Goal: Communication & Community: Answer question/provide support

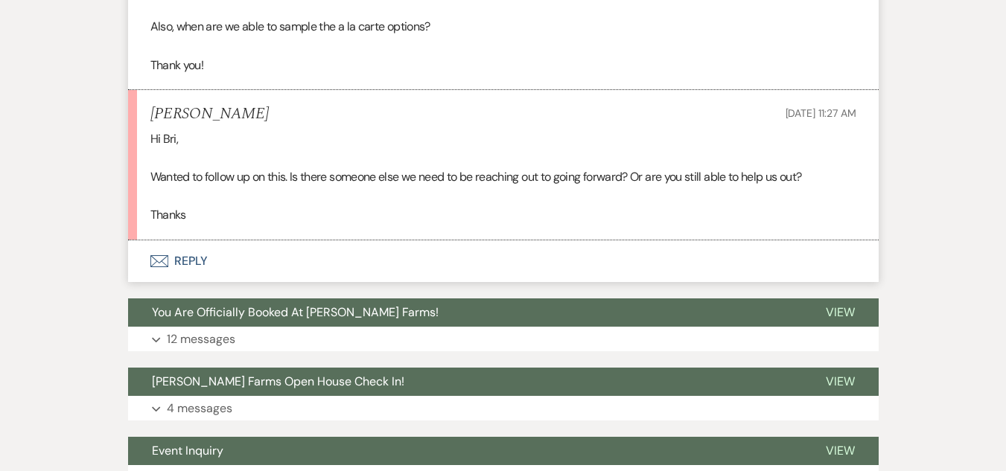
click at [320, 320] on button "You Are Officially Booked At [PERSON_NAME] Farms!" at bounding box center [465, 313] width 674 height 28
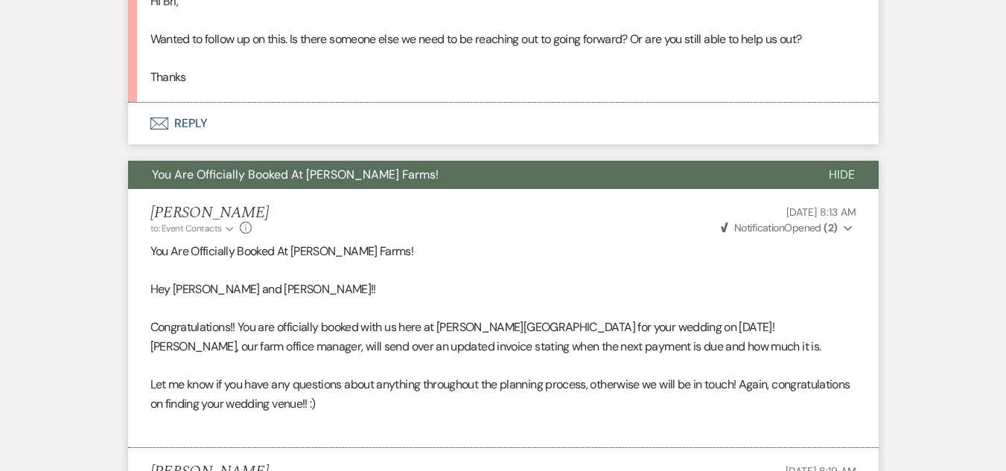
scroll to position [1601, 0]
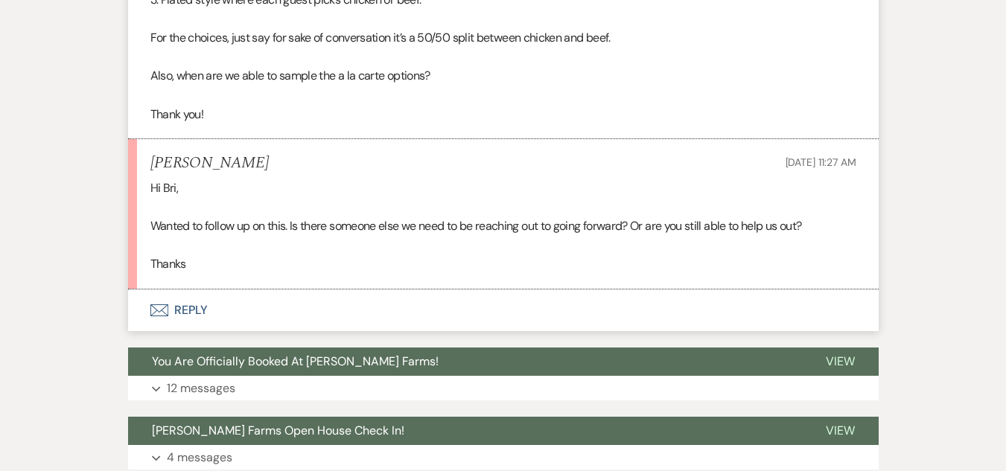
scroll to position [2040, 0]
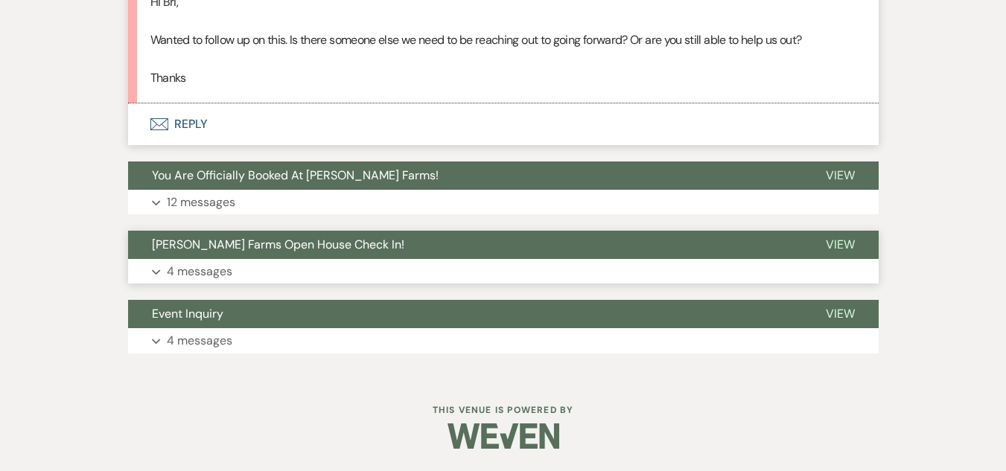
click at [231, 249] on span "Schnepf Farms Open House Check In!" at bounding box center [278, 245] width 252 height 16
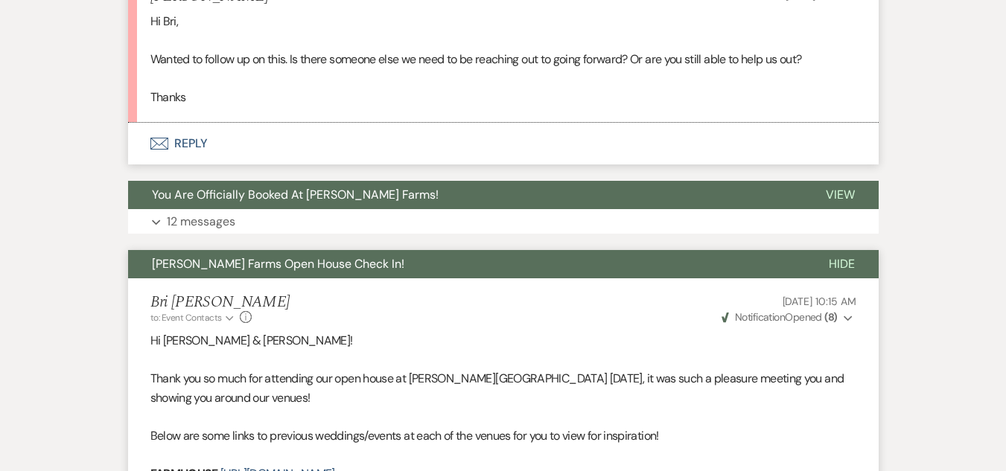
scroll to position [2022, 0]
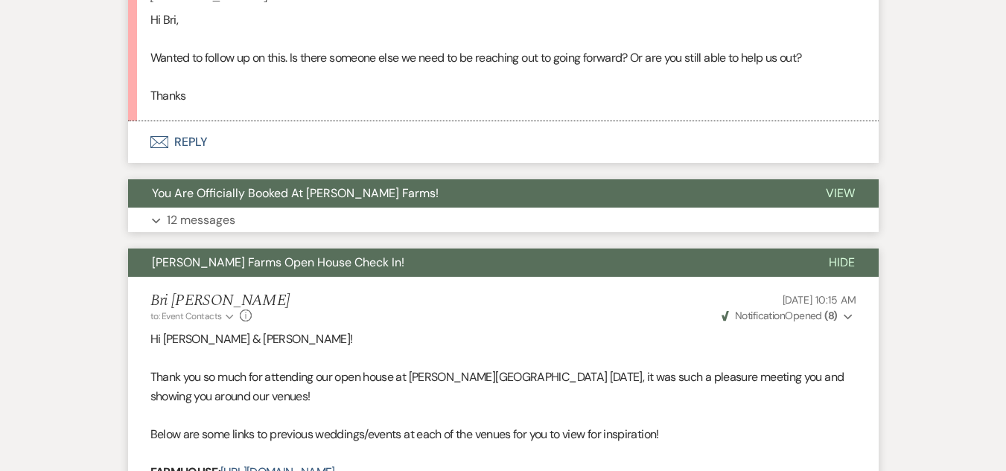
click at [277, 211] on button "Expand 12 messages" at bounding box center [503, 220] width 750 height 25
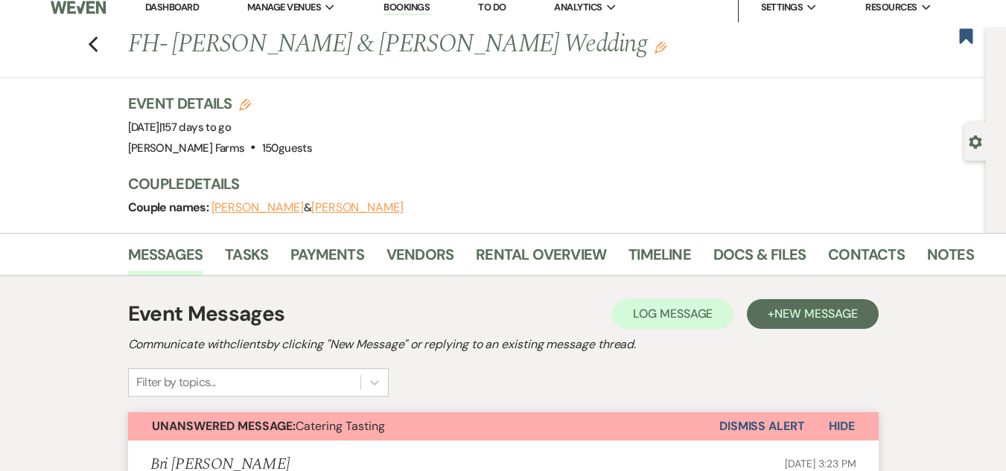
scroll to position [0, 0]
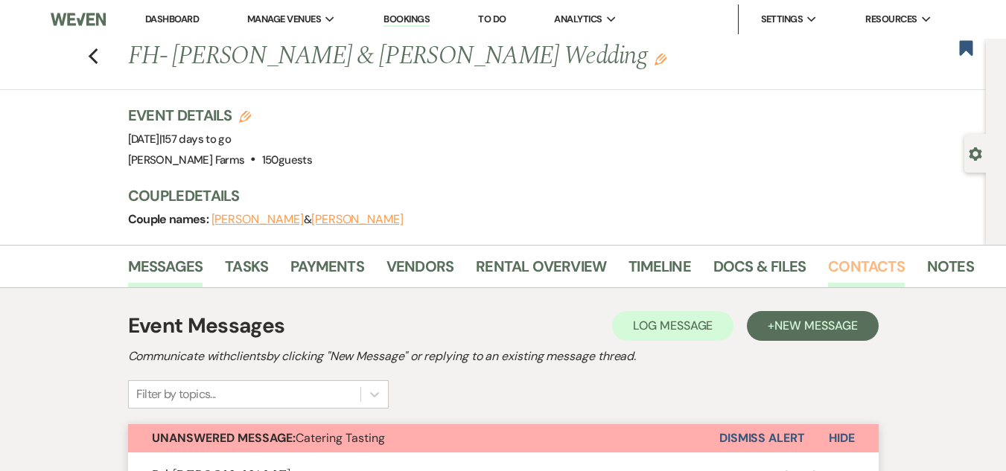
drag, startPoint x: 859, startPoint y: 263, endPoint x: 874, endPoint y: 261, distance: 15.1
click at [859, 263] on link "Contacts" at bounding box center [866, 271] width 77 height 33
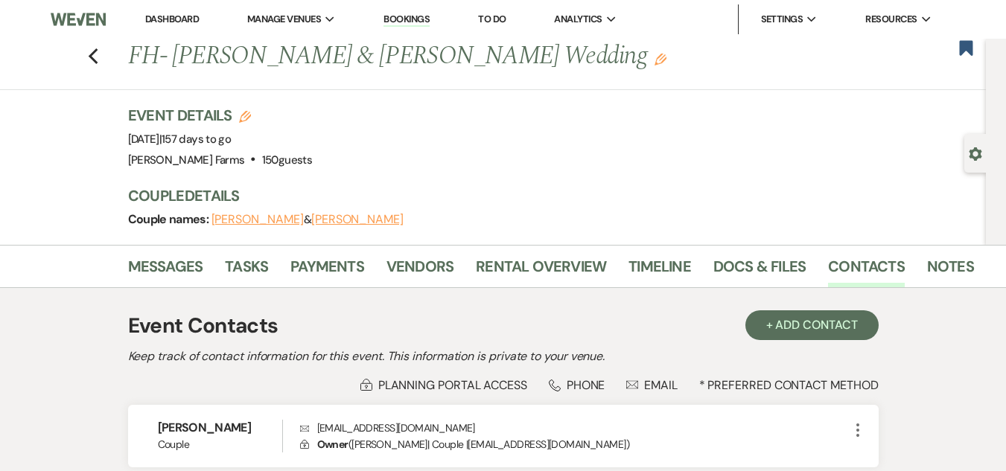
click at [168, 18] on link "Dashboard" at bounding box center [172, 19] width 54 height 13
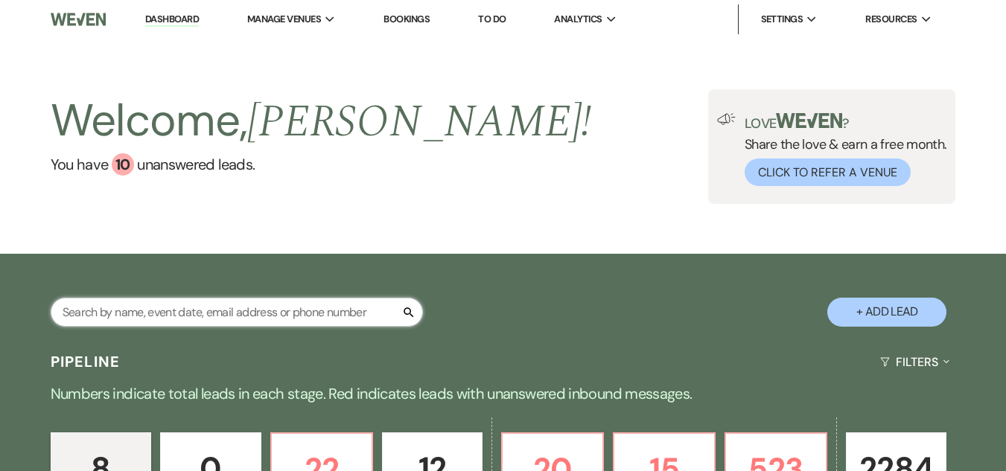
click at [173, 309] on input "text" at bounding box center [237, 312] width 372 height 29
click at [173, 306] on input "me" at bounding box center [237, 312] width 372 height 29
type input "mendoza"
select select "8"
select select "5"
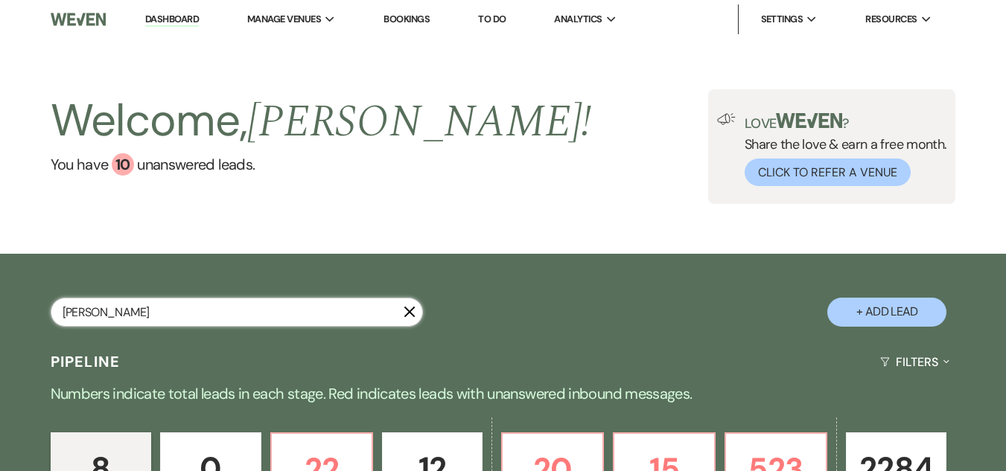
select select "8"
select select "1"
select select "8"
select select "11"
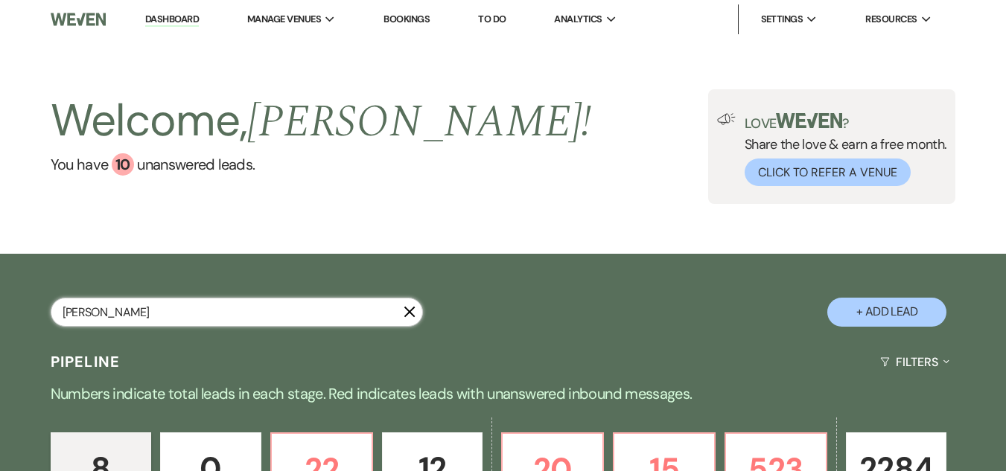
select select "8"
select select "1"
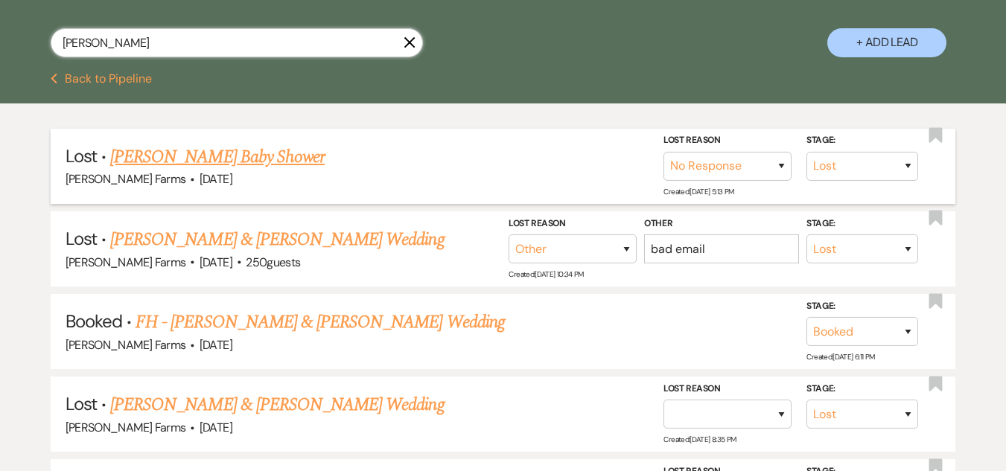
scroll to position [298, 0]
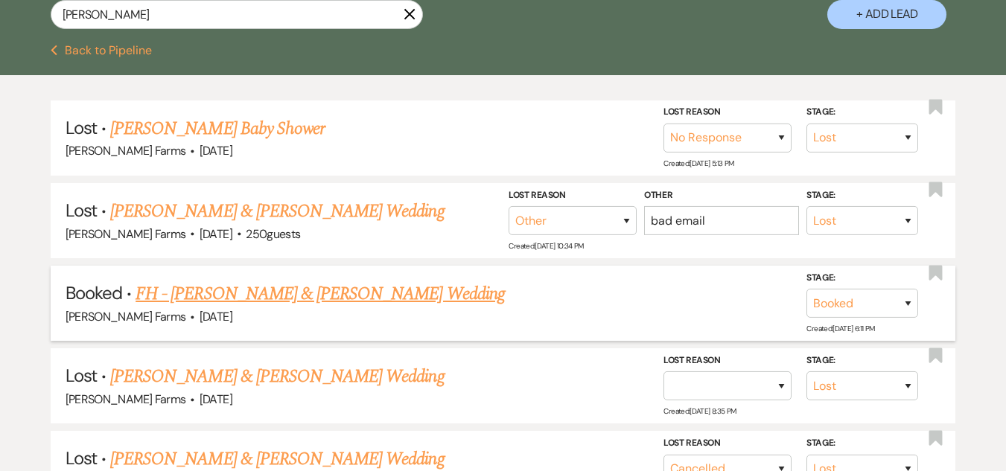
click at [316, 299] on link "FH - Jordan Schaffer & Celeste Mendoza's Wedding" at bounding box center [319, 294] width 369 height 27
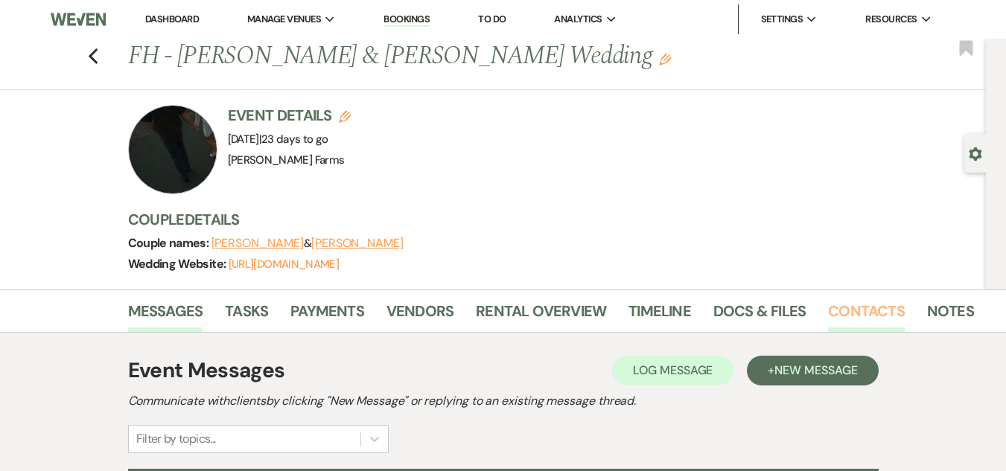
click at [852, 313] on link "Contacts" at bounding box center [866, 315] width 77 height 33
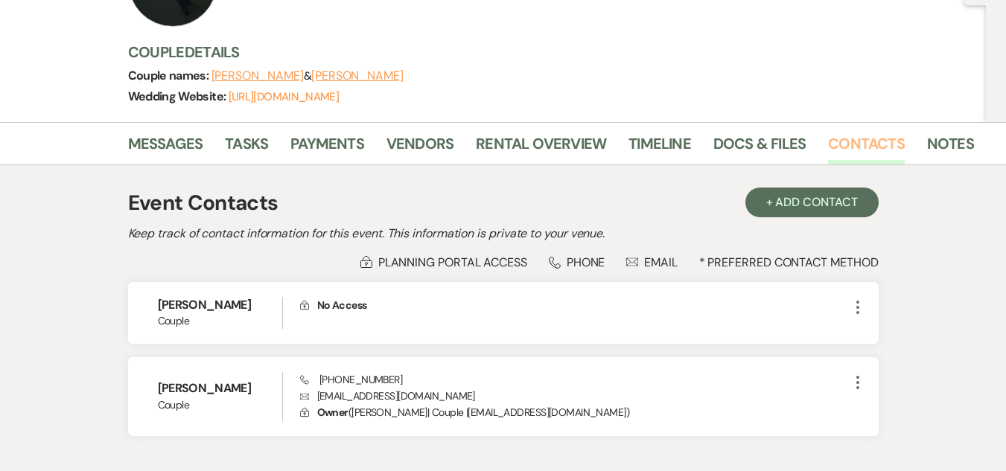
scroll to position [223, 0]
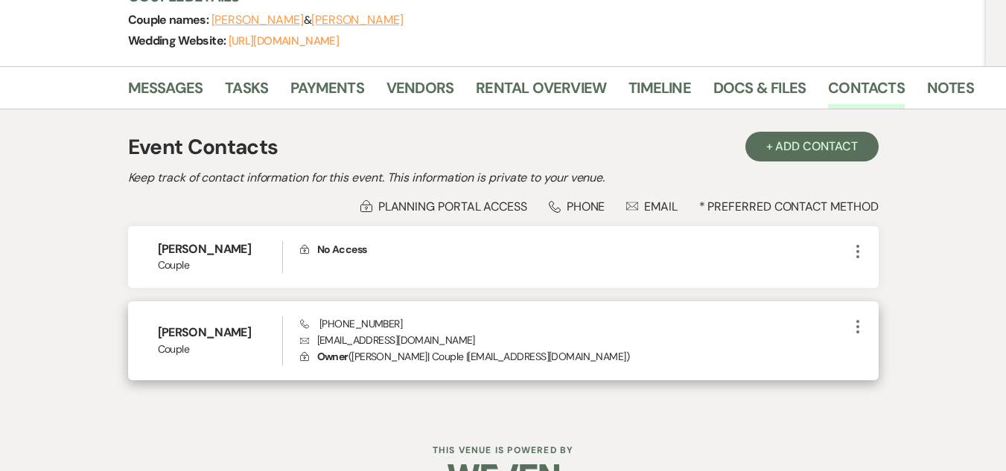
click at [356, 325] on span "Phone (623) 980-0762" at bounding box center [351, 323] width 102 height 13
click at [355, 323] on span "Phone (623) 980-0762" at bounding box center [351, 323] width 102 height 13
click at [352, 319] on span "Phone (623) 980-0762" at bounding box center [351, 323] width 102 height 13
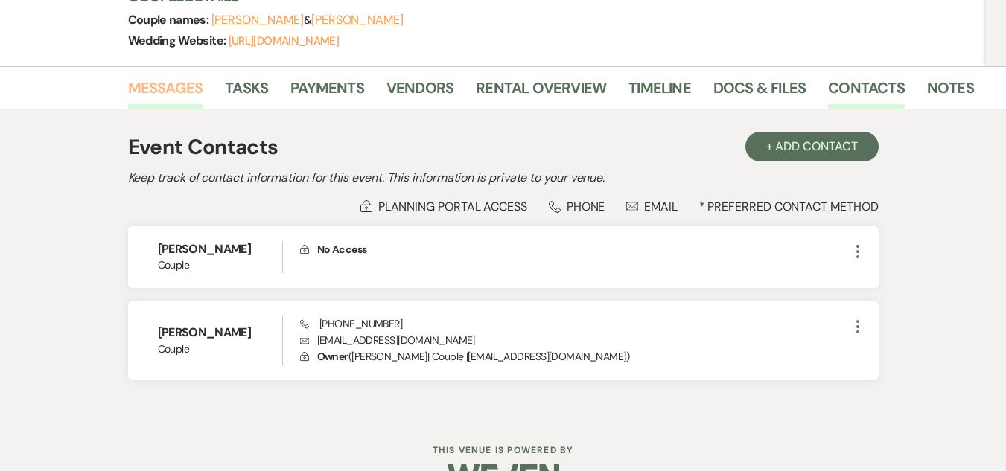
click at [176, 92] on link "Messages" at bounding box center [165, 92] width 75 height 33
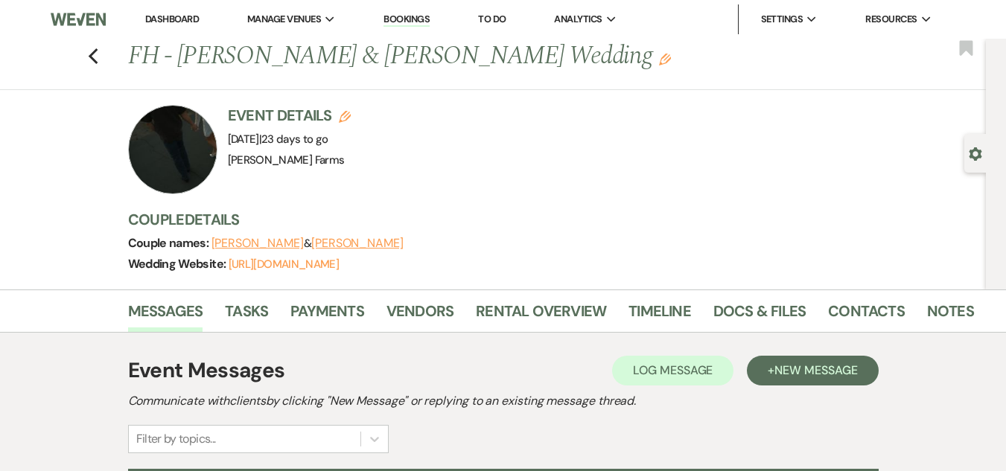
click at [176, 22] on link "Dashboard" at bounding box center [172, 19] width 54 height 13
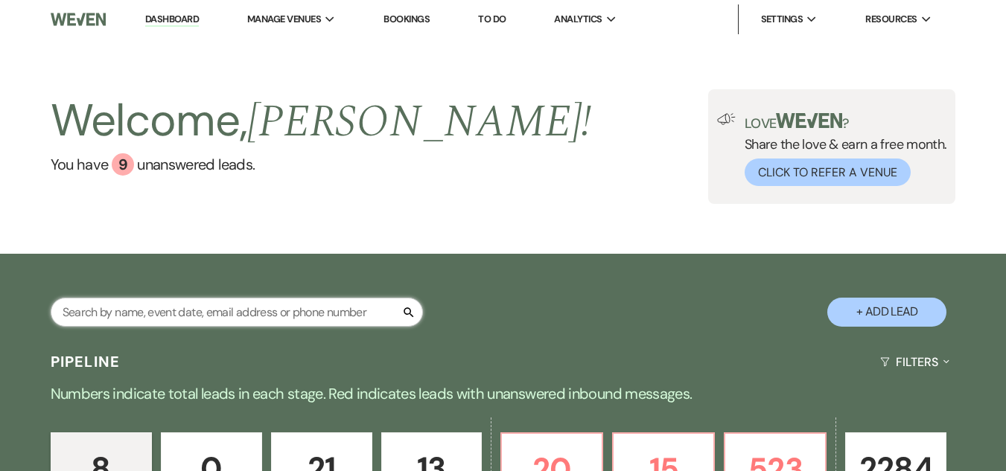
click at [265, 314] on input "text" at bounding box center [237, 312] width 372 height 29
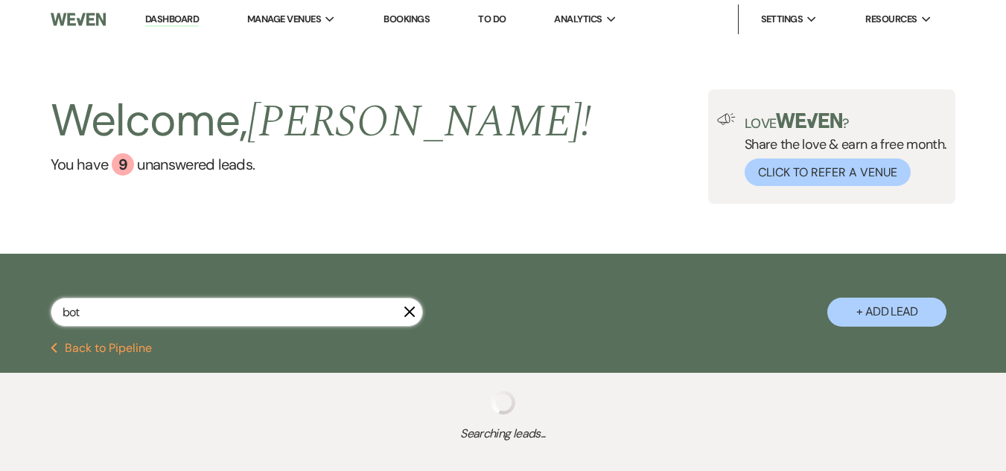
type input "bo"
select select "8"
select select "1"
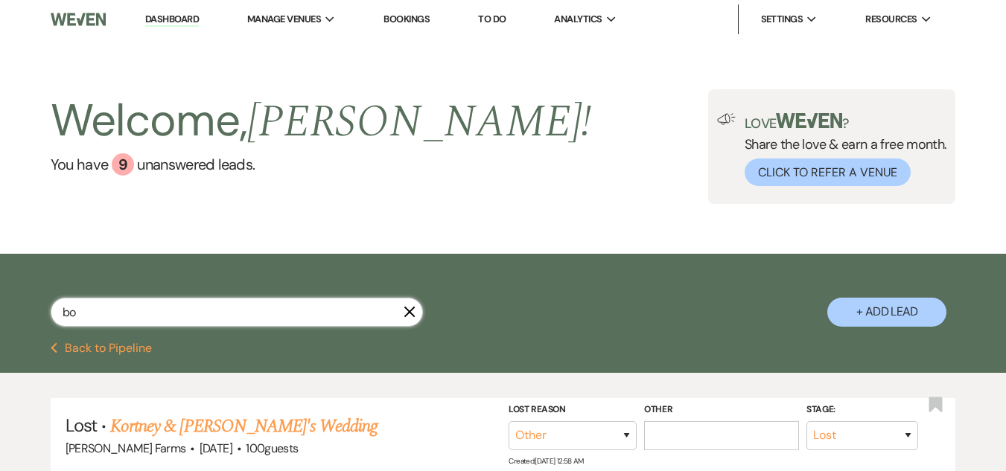
type input "b"
type input "gotcher"
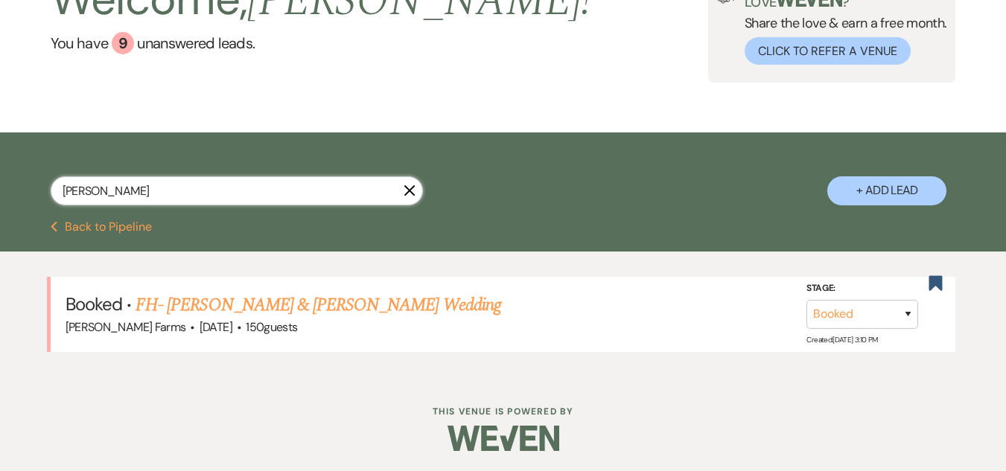
scroll to position [124, 0]
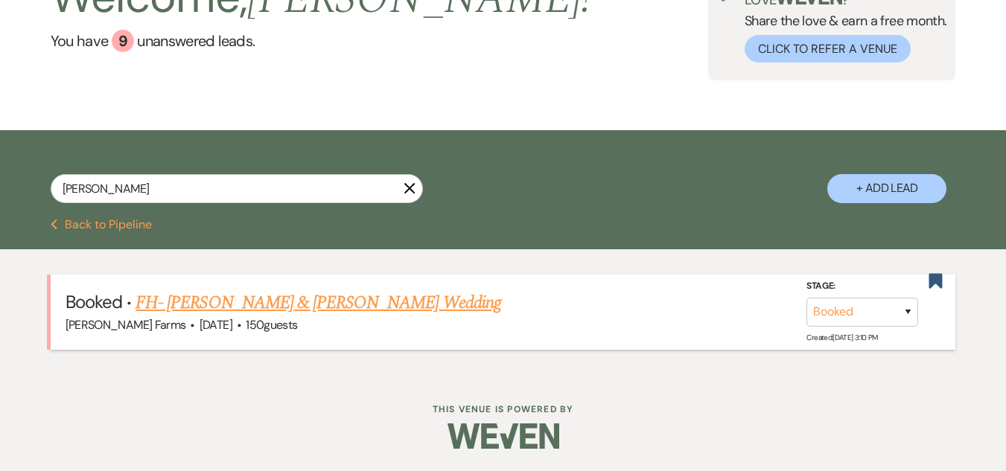
click at [314, 302] on link "FH- Davie Rocha & Bethany Gotcher's Wedding" at bounding box center [317, 303] width 365 height 27
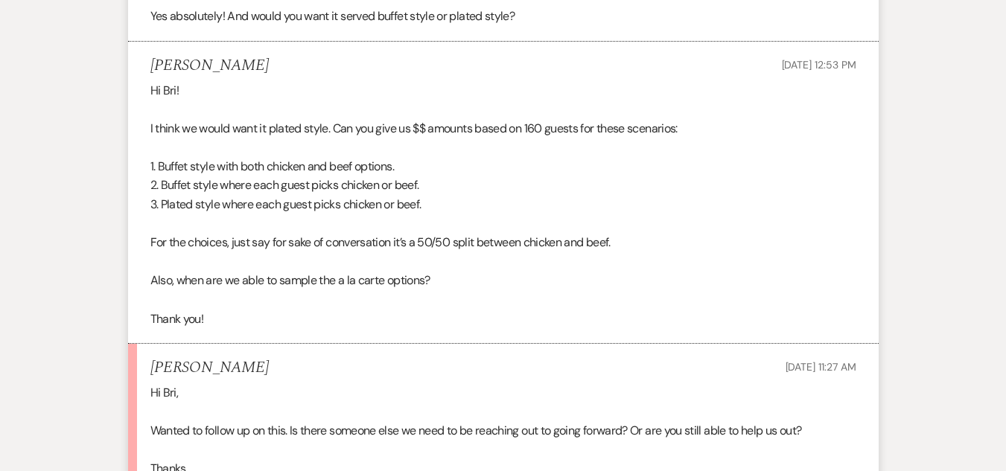
scroll to position [1682, 0]
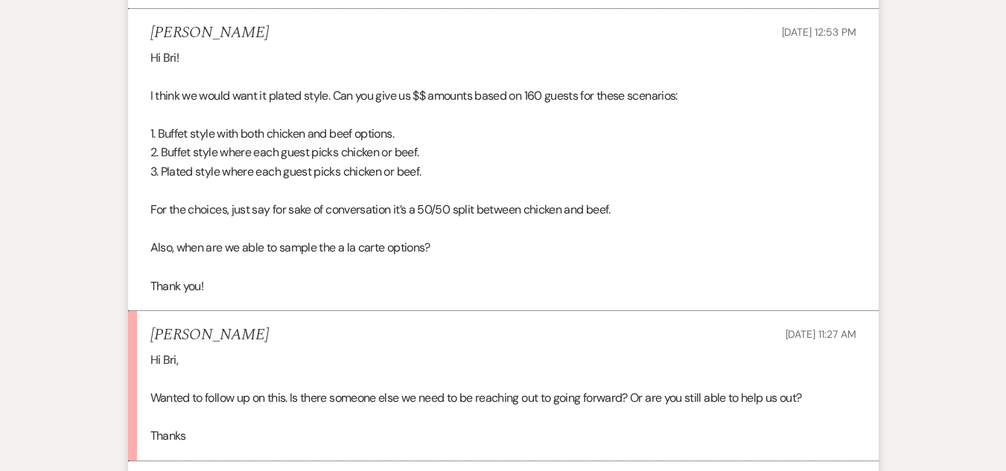
click at [493, 192] on p at bounding box center [503, 191] width 706 height 19
click at [391, 191] on p at bounding box center [503, 191] width 706 height 19
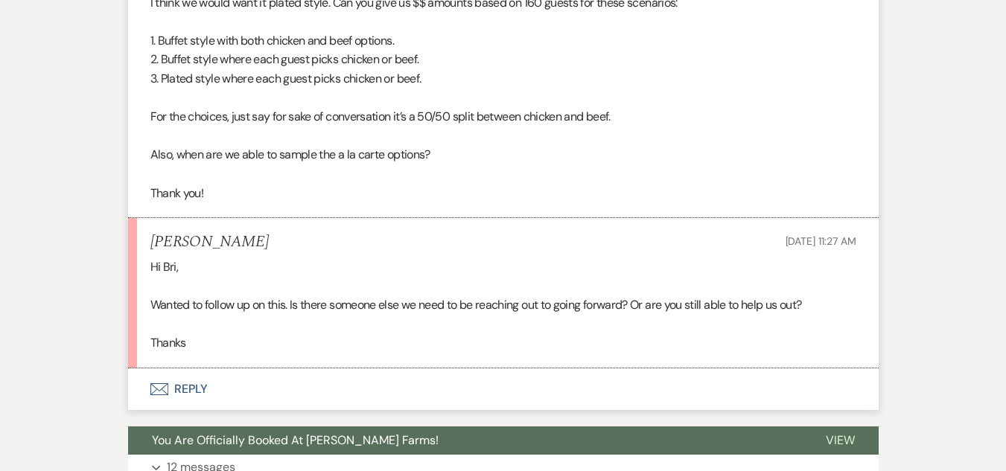
scroll to position [1822, 0]
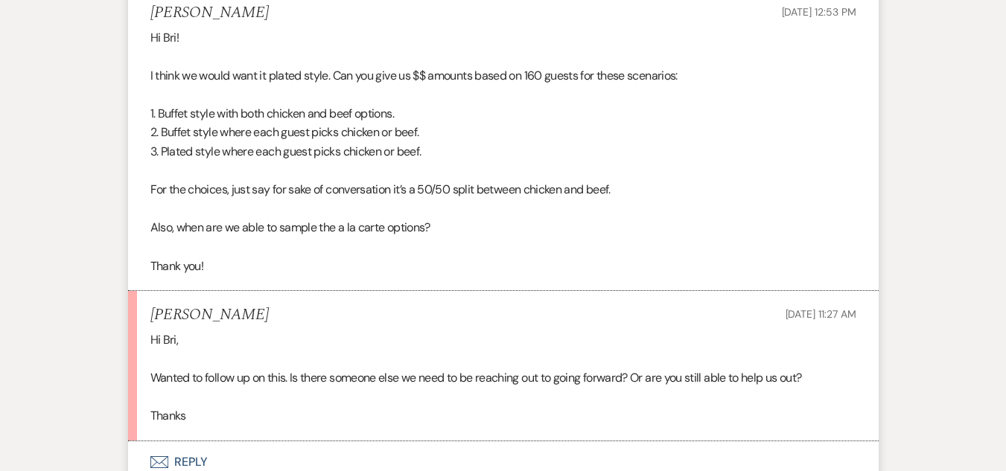
scroll to position [1673, 0]
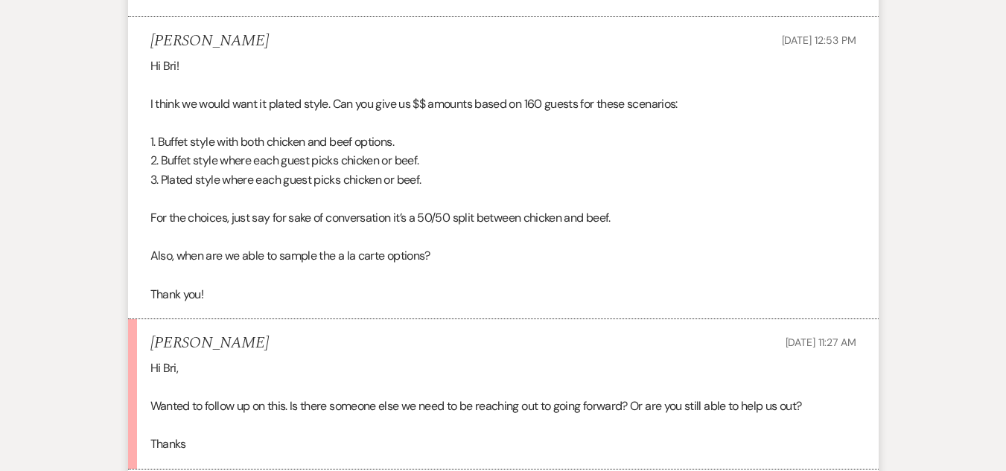
drag, startPoint x: 48, startPoint y: 95, endPoint x: 72, endPoint y: 93, distance: 24.6
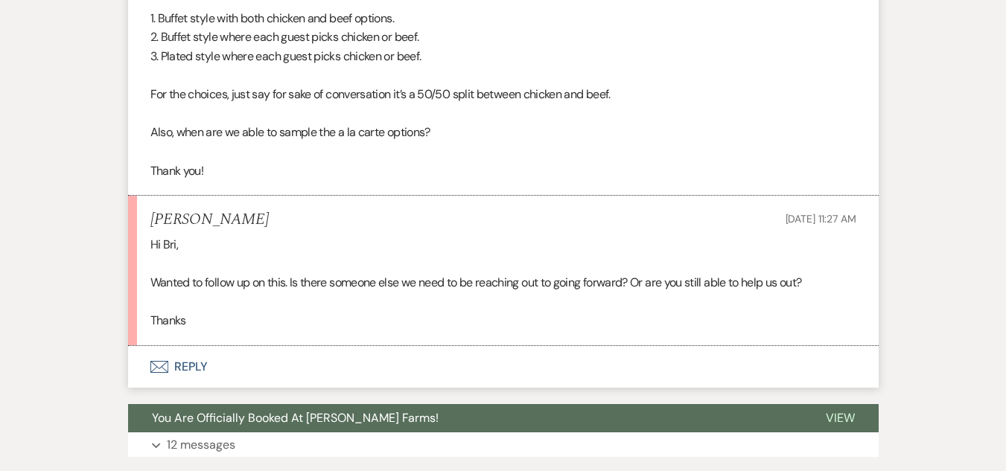
scroll to position [1822, 0]
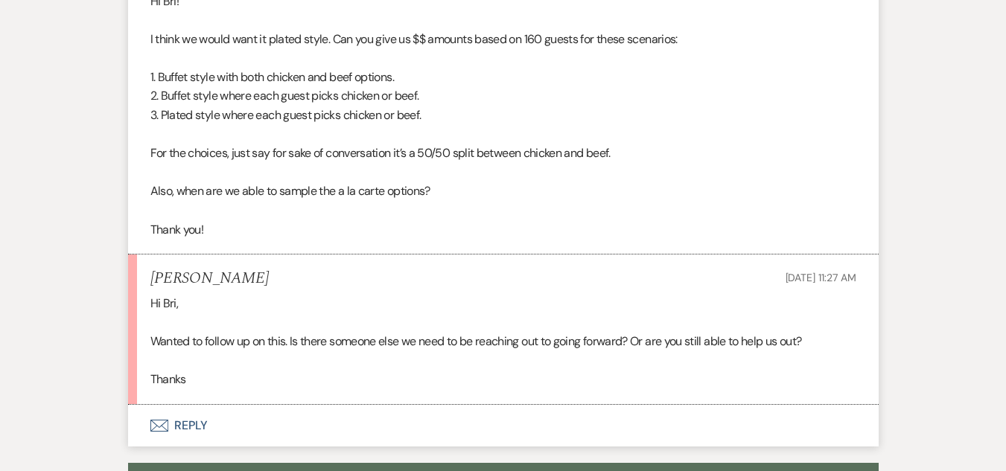
scroll to position [1743, 0]
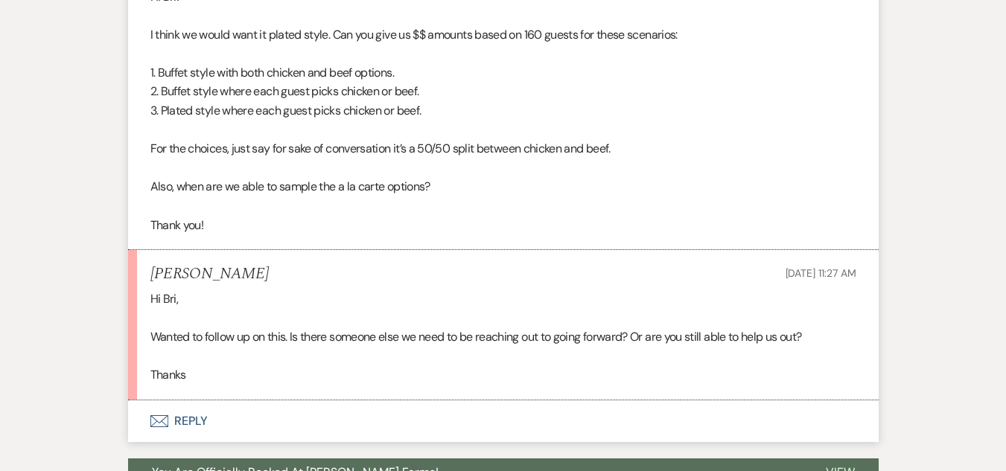
click at [566, 202] on p at bounding box center [503, 206] width 706 height 19
click at [565, 203] on p at bounding box center [503, 206] width 706 height 19
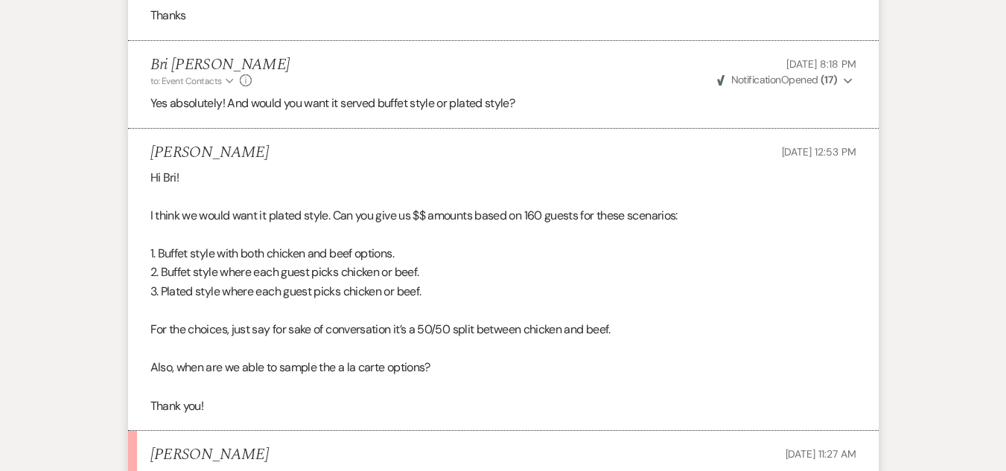
scroll to position [1624, 0]
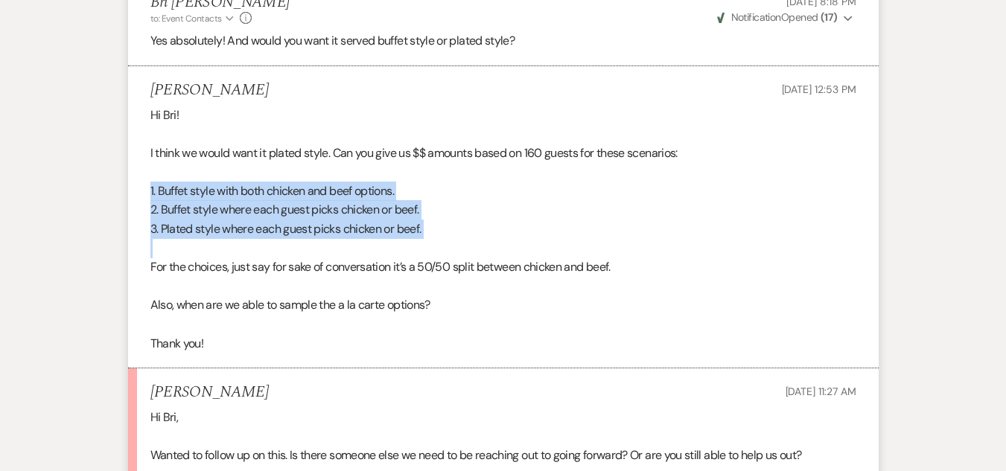
drag, startPoint x: 491, startPoint y: 252, endPoint x: 138, endPoint y: 183, distance: 359.4
click at [138, 183] on li "Davie Rocha Oct 02, 2025, 12:53 PM Hi Bri! I think we would want it plated styl…" at bounding box center [503, 217] width 750 height 302
click at [398, 240] on p at bounding box center [503, 248] width 706 height 19
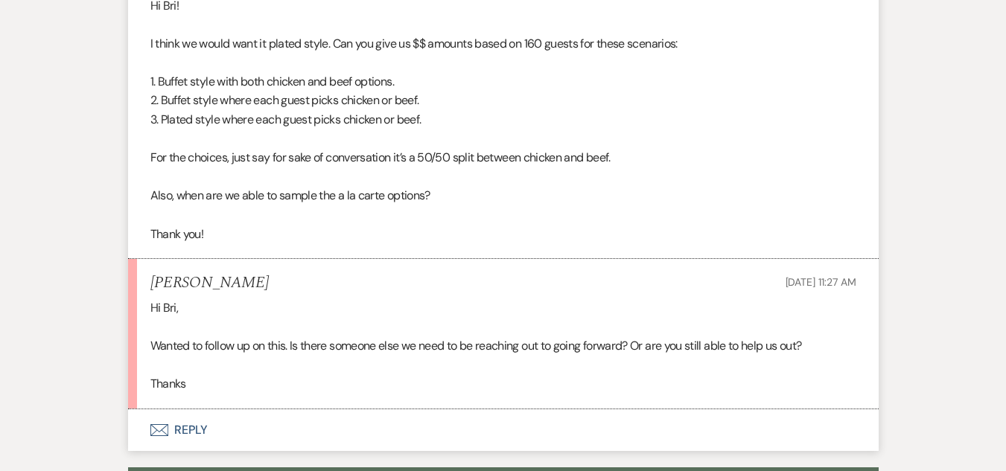
scroll to position [1763, 0]
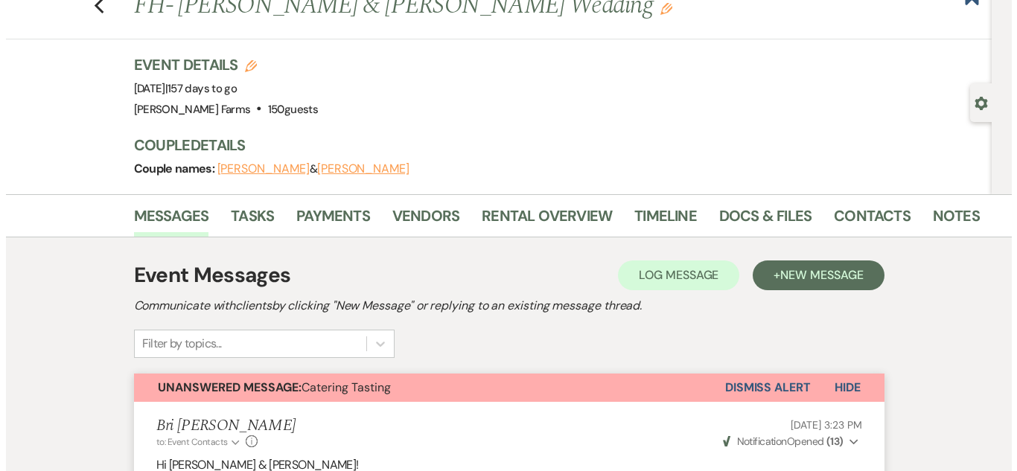
scroll to position [0, 0]
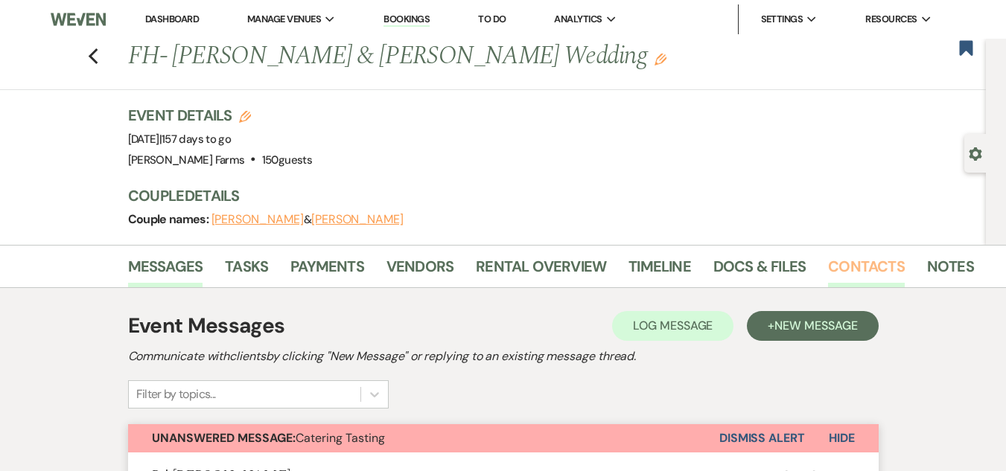
click at [843, 272] on link "Contacts" at bounding box center [866, 271] width 77 height 33
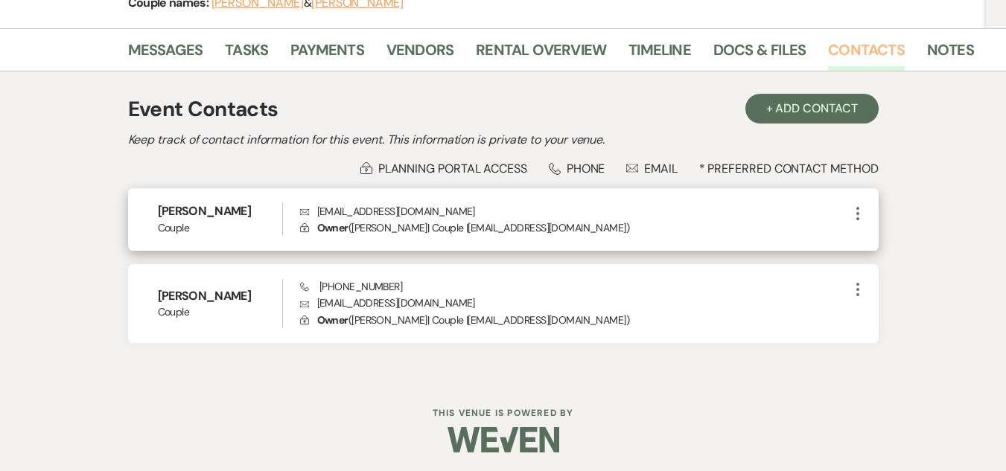
scroll to position [220, 0]
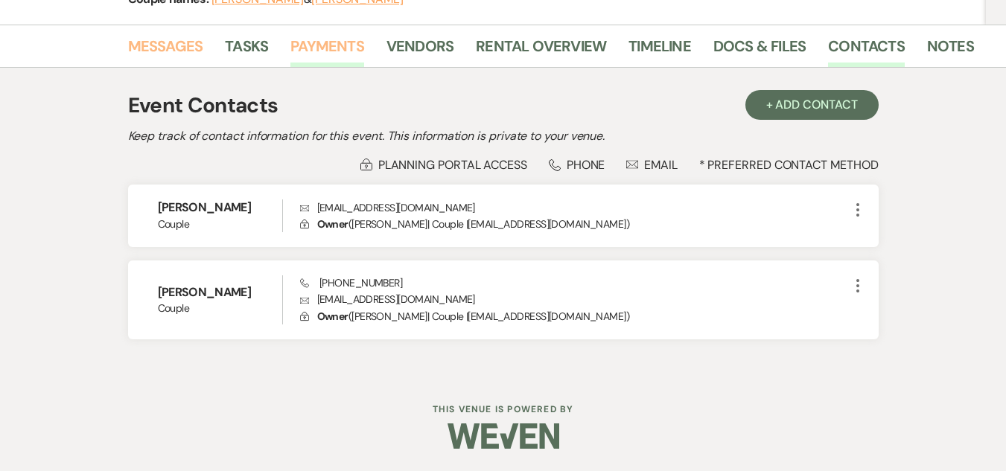
drag, startPoint x: 181, startPoint y: 51, endPoint x: 291, endPoint y: 49, distance: 110.2
click at [181, 51] on link "Messages" at bounding box center [165, 50] width 75 height 33
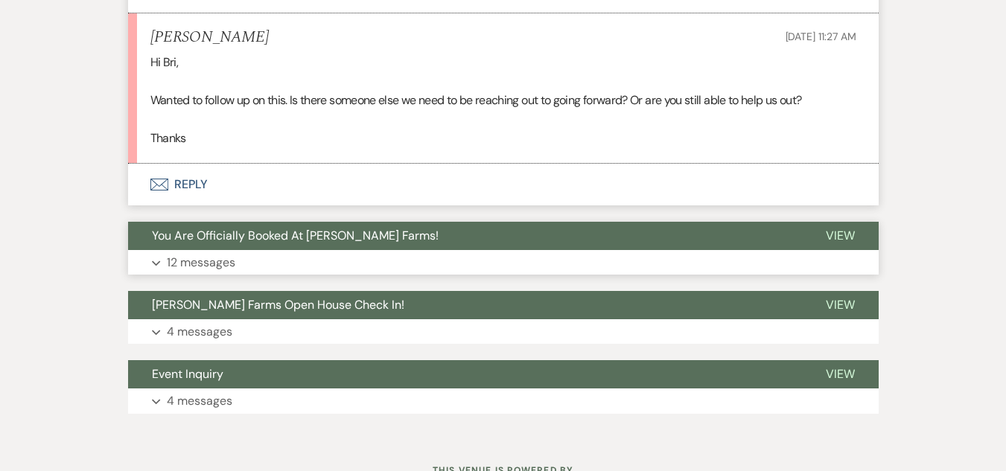
click at [410, 253] on button "Expand 12 messages" at bounding box center [503, 262] width 750 height 25
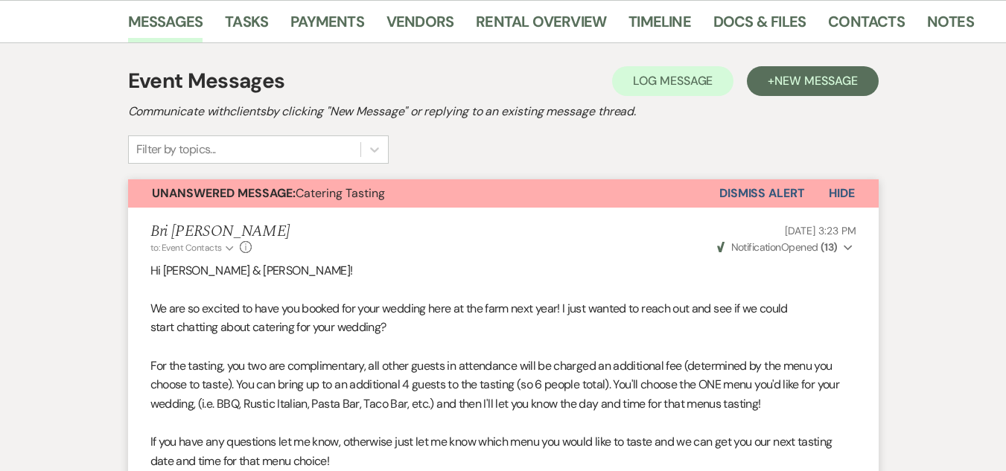
scroll to position [298, 0]
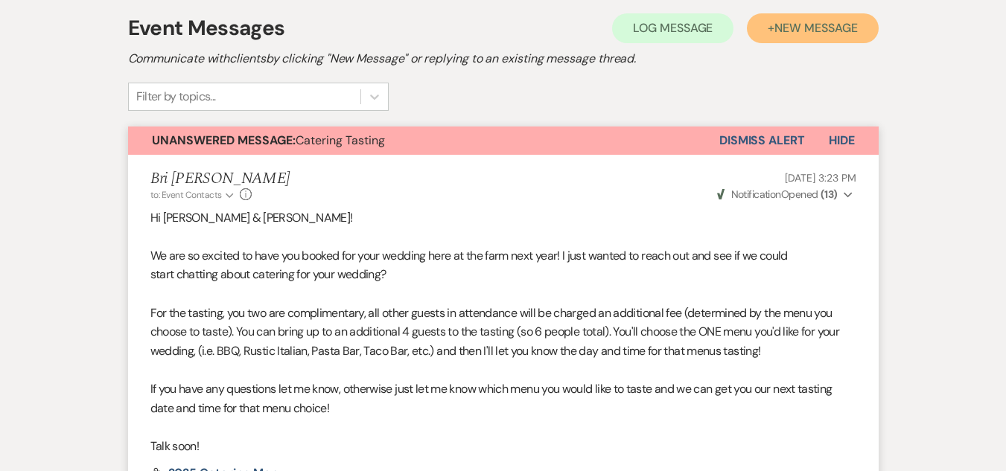
click at [779, 37] on button "+ New Message" at bounding box center [812, 28] width 131 height 30
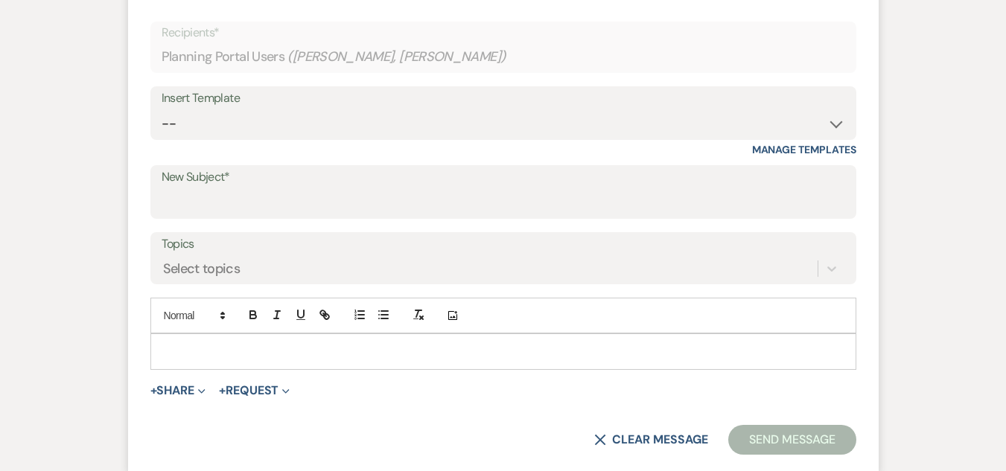
scroll to position [521, 0]
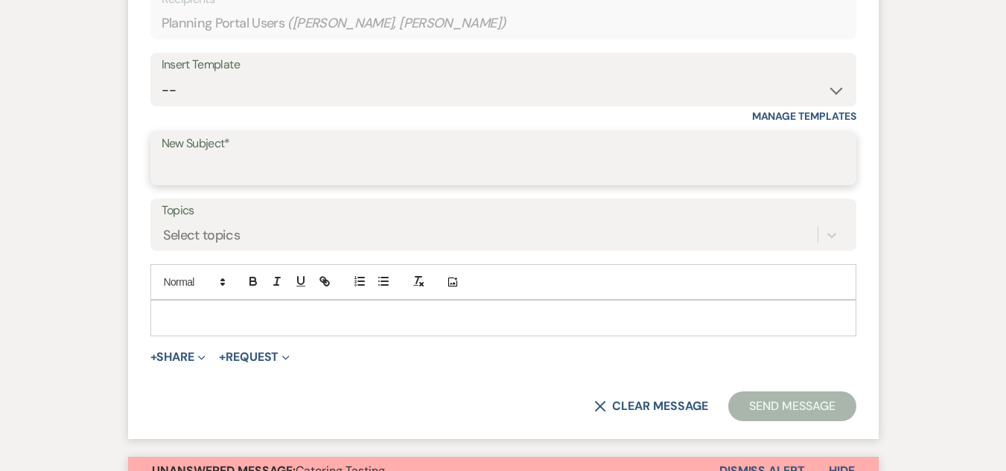
click at [248, 173] on input "New Subject*" at bounding box center [503, 169] width 683 height 29
type input "{"
click at [279, 170] on input "Phone Call Follow Up" at bounding box center [503, 169] width 683 height 29
type input "Phone Call Follow-Up"
click at [296, 317] on p at bounding box center [503, 318] width 682 height 16
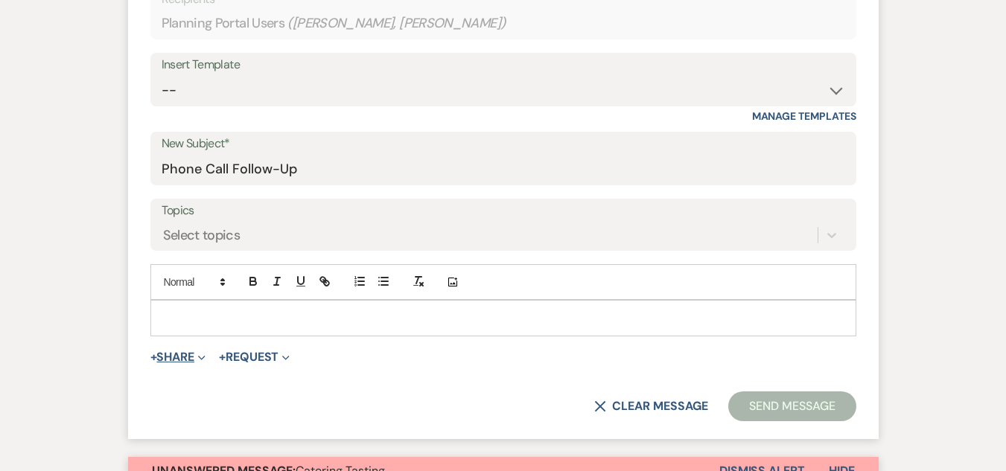
click at [199, 359] on span "Expand" at bounding box center [199, 357] width 11 height 16
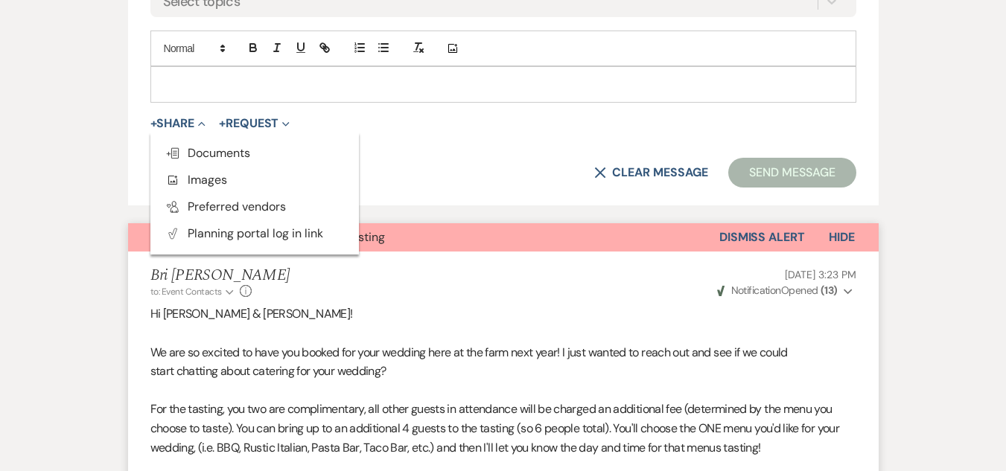
scroll to position [819, 0]
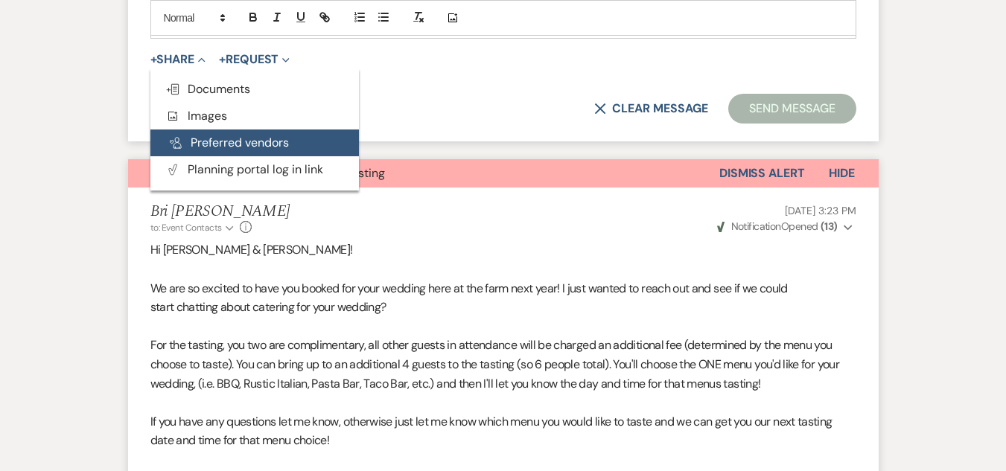
click at [262, 140] on button "Pref Vendors Preferred vendors" at bounding box center [254, 143] width 208 height 27
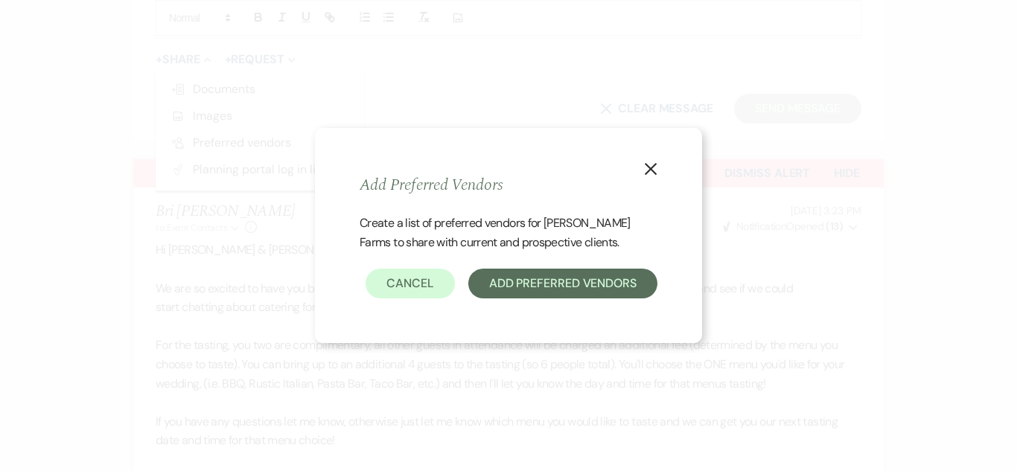
click at [651, 159] on button "X" at bounding box center [650, 168] width 22 height 26
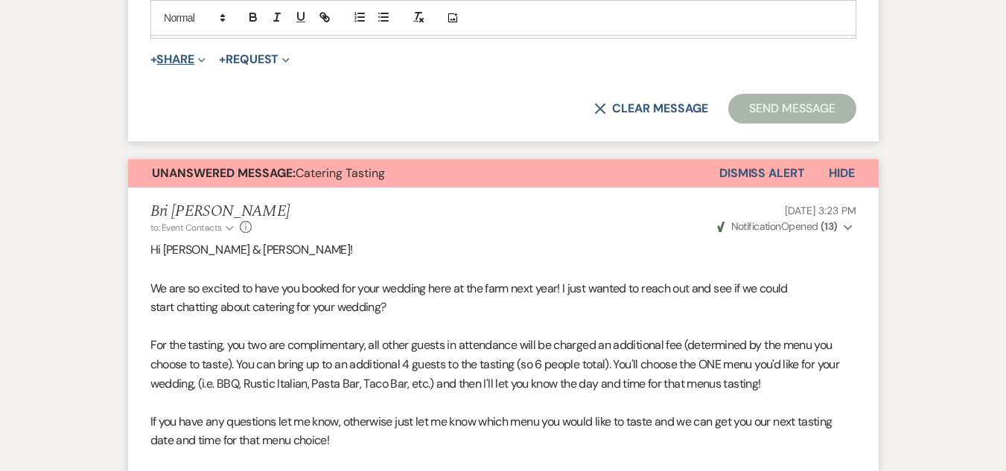
click at [182, 63] on button "+ Share Expand" at bounding box center [178, 60] width 56 height 12
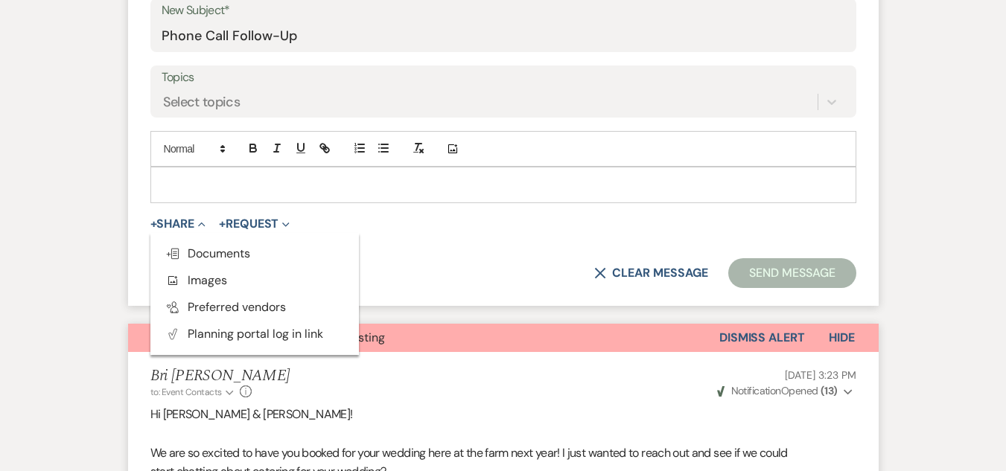
scroll to position [596, 0]
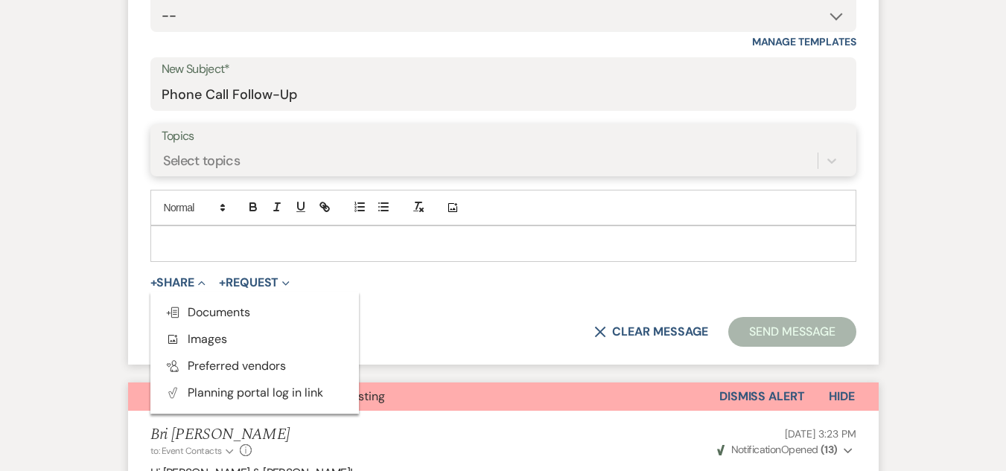
click at [264, 156] on div "Select topics" at bounding box center [490, 161] width 656 height 26
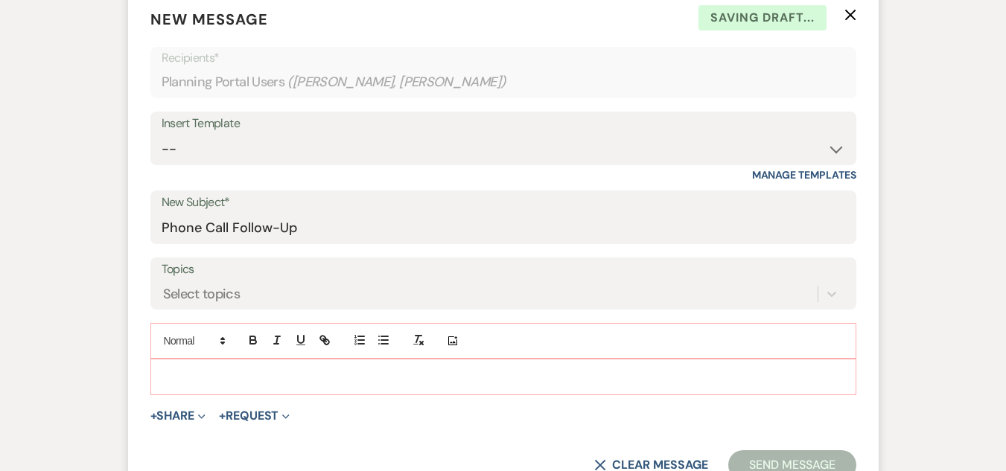
scroll to position [447, 0]
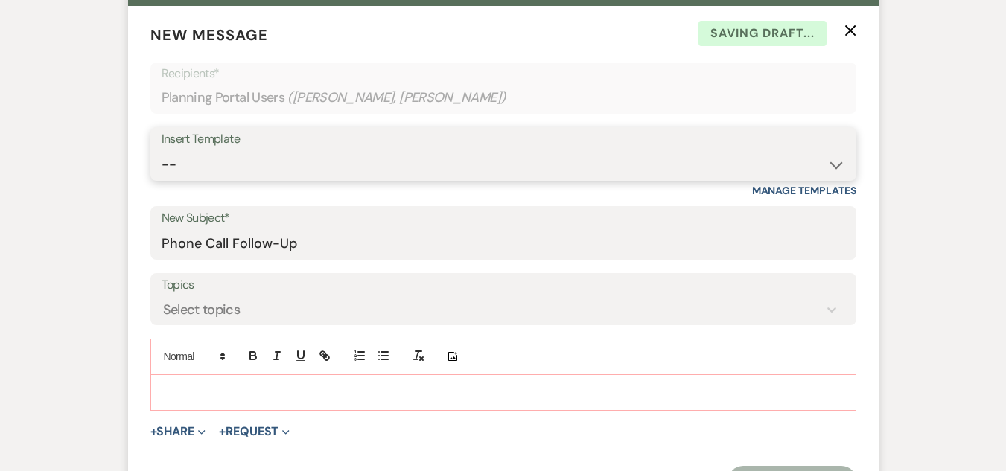
click at [263, 164] on select "-- Tour Request Response Follow Up Contract (Pre-Booked Leads) Weven Planning P…" at bounding box center [503, 164] width 683 height 29
select select "4589"
click at [162, 150] on select "-- Tour Request Response Follow Up Contract (Pre-Booked Leads) Weven Planning P…" at bounding box center [503, 164] width 683 height 29
type input "Quote and More Info from [PERSON_NAME] Farms"
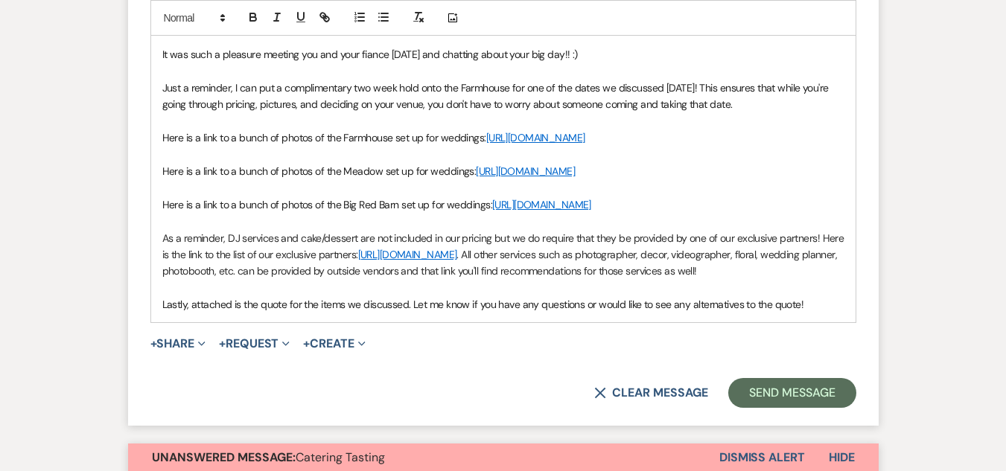
scroll to position [819, 0]
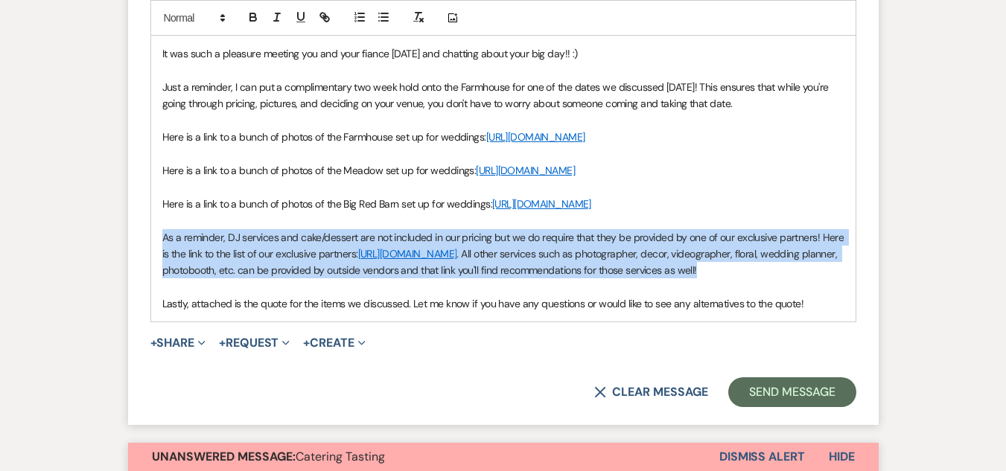
drag, startPoint x: 198, startPoint y: 351, endPoint x: 162, endPoint y: 305, distance: 58.4
click at [162, 279] on p "As a reminder, DJ services and cake/dessert are not included in our pricing but…" at bounding box center [503, 254] width 682 height 50
copy p "As a reminder, DJ services and cake/dessert are not included in our pricing but…"
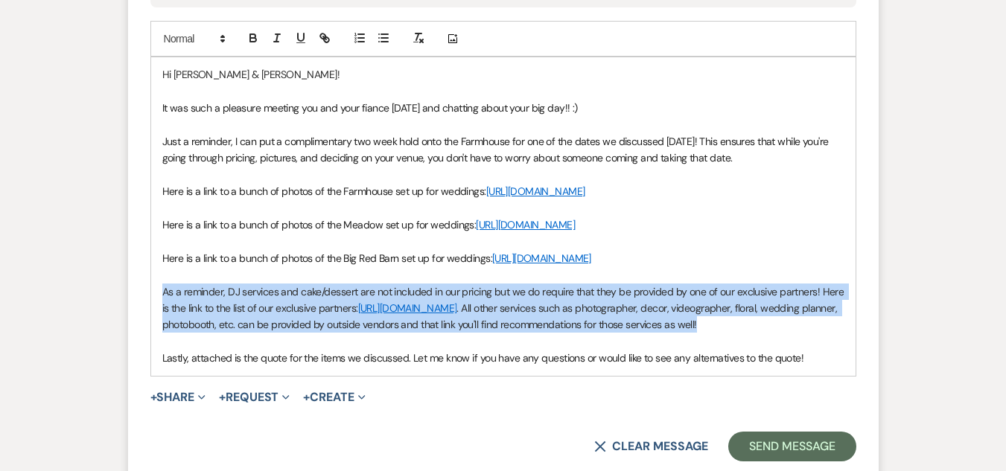
scroll to position [596, 0]
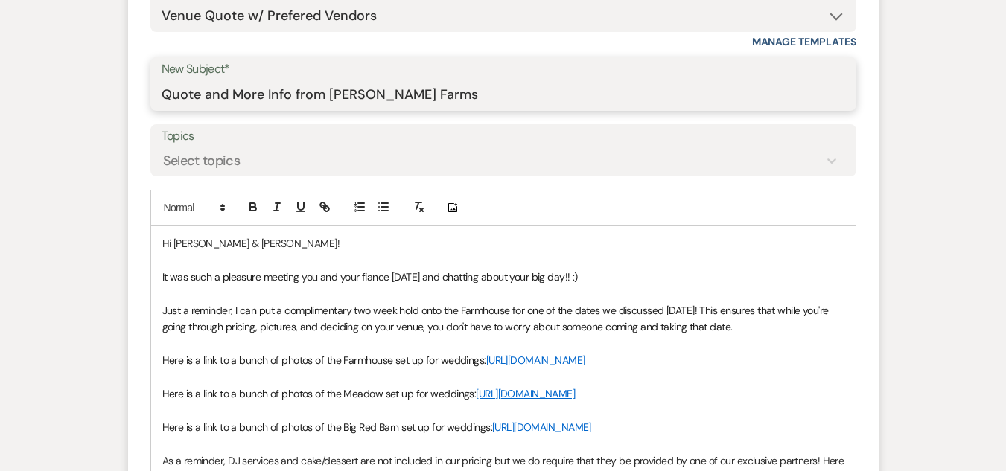
click at [298, 82] on input "Quote and More Info from [PERSON_NAME] Farms" at bounding box center [503, 94] width 683 height 29
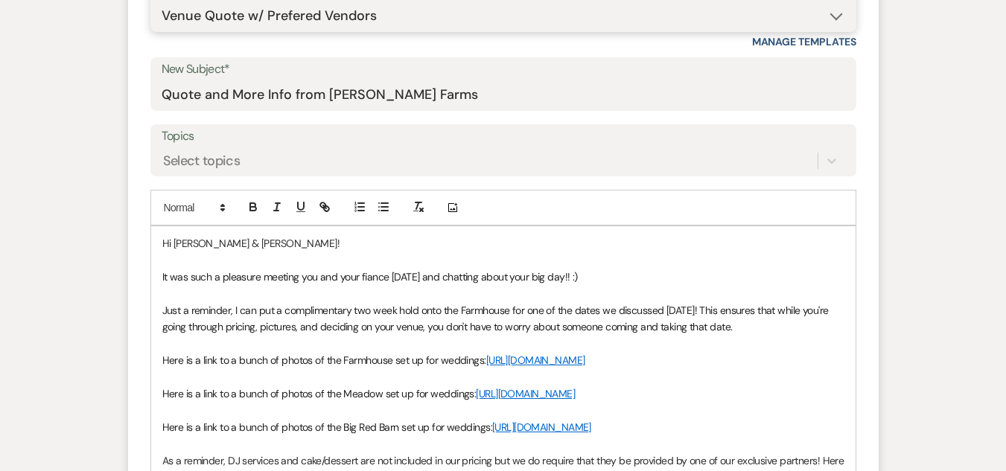
click at [440, 10] on select "-- Tour Request Response Follow Up Contract (Pre-Booked Leads) Weven Planning P…" at bounding box center [503, 15] width 683 height 29
select select "0"
click at [162, 1] on select "-- Tour Request Response Follow Up Contract (Pre-Booked Leads) Weven Planning P…" at bounding box center [503, 15] width 683 height 29
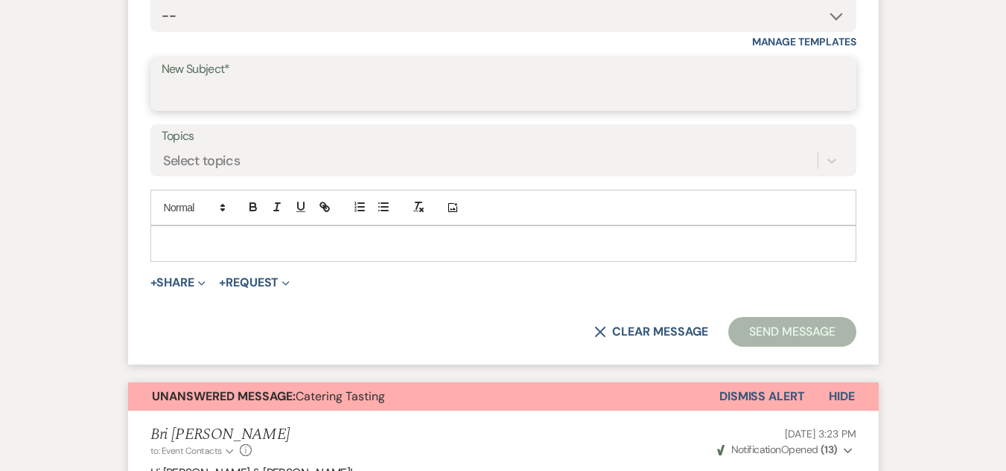
click at [328, 91] on input "New Subject*" at bounding box center [503, 94] width 683 height 29
type input "Phone Call Follow-Up!"
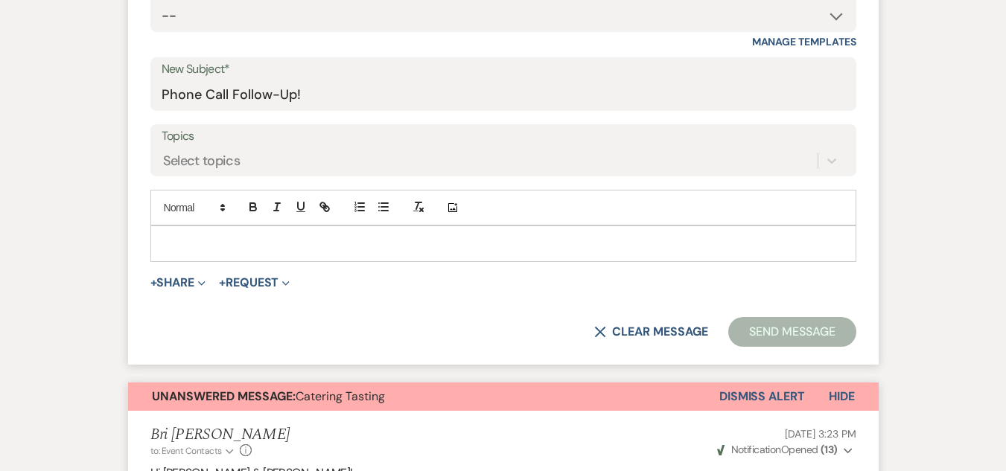
click at [292, 235] on p at bounding box center [503, 243] width 682 height 16
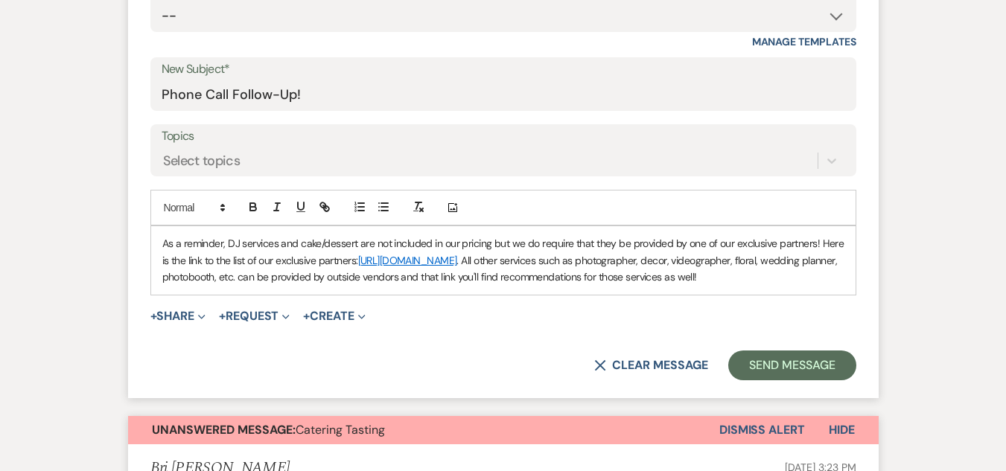
click at [161, 246] on div "As a reminder, DJ services and cake/dessert are not included in our pricing but…" at bounding box center [503, 260] width 704 height 68
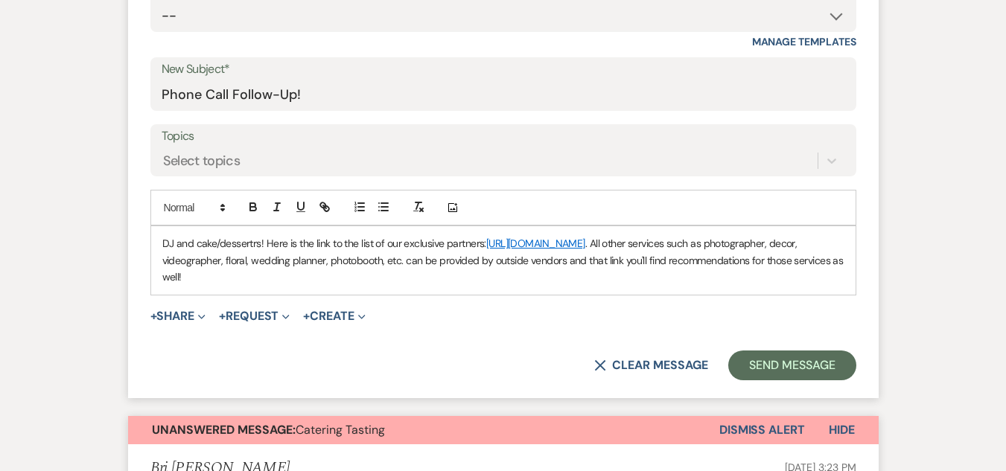
click at [157, 243] on div "DJ and cake/dessertrs! Here is the link to the list of our exclusive partners: …" at bounding box center [503, 260] width 704 height 68
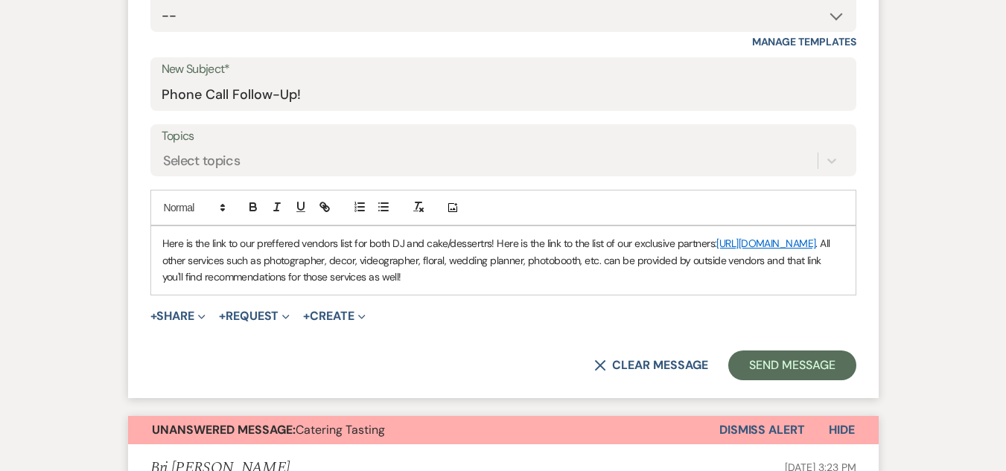
click at [486, 242] on p "Here is the link to our preffered vendors list for both DJ and cake/dessertrs! …" at bounding box center [503, 260] width 682 height 50
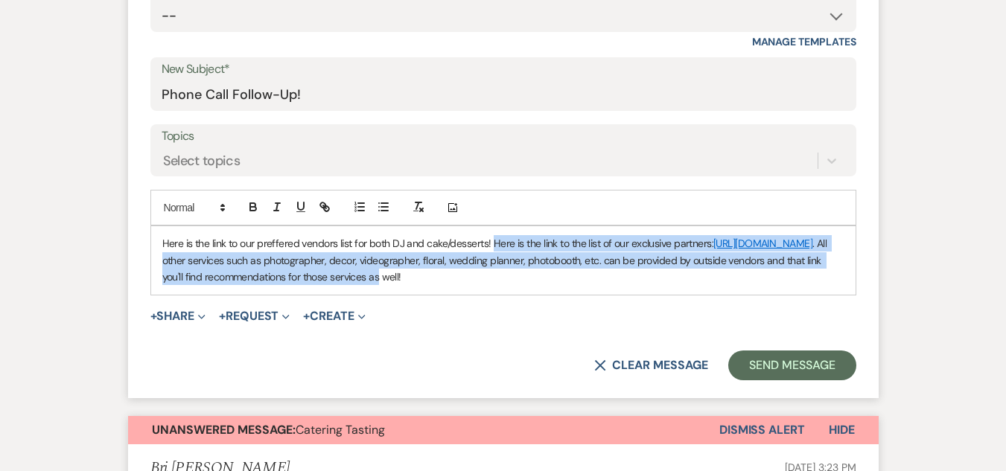
drag, startPoint x: 491, startPoint y: 244, endPoint x: 596, endPoint y: 268, distance: 106.9
click at [596, 270] on p "Here is the link to our preffered vendors list for both DJ and cake/desserts! H…" at bounding box center [503, 260] width 682 height 50
click at [596, 249] on p "Here is the link to our preffered vendors list for both DJ and cake/desserts! H…" at bounding box center [503, 260] width 682 height 50
click at [739, 240] on p "Here is the link to our preffered vendors list for both DJ and cake/desserts! H…" at bounding box center [503, 260] width 682 height 50
click at [724, 244] on p "Here is the link to our preffered vendors list for both DJ and cake/desserts! H…" at bounding box center [503, 260] width 682 height 50
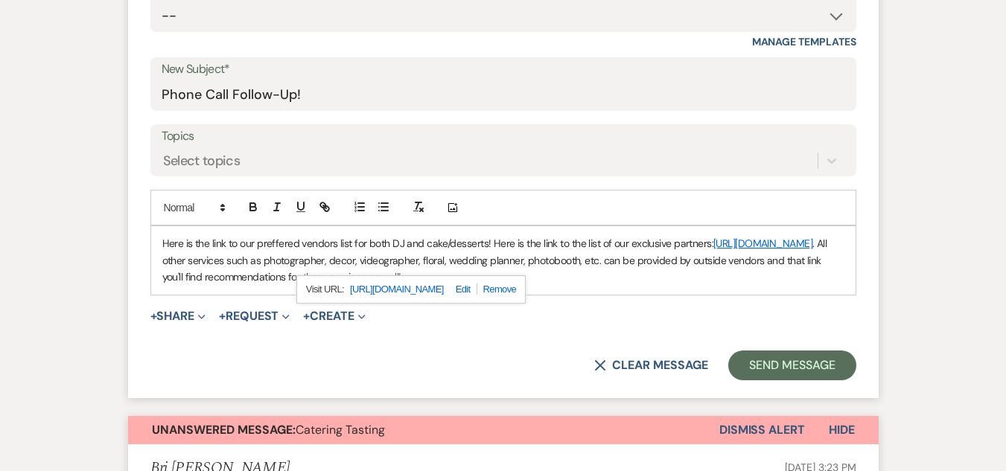
drag, startPoint x: 723, startPoint y: 240, endPoint x: 494, endPoint y: 246, distance: 228.6
click at [494, 246] on p "Here is the link to our preffered vendors list for both DJ and cake/desserts! H…" at bounding box center [503, 260] width 682 height 50
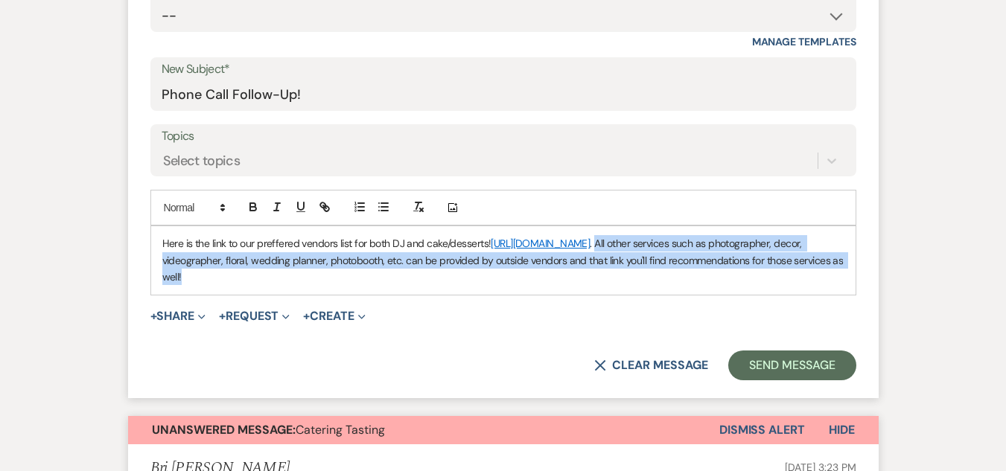
drag, startPoint x: 719, startPoint y: 242, endPoint x: 745, endPoint y: 316, distance: 78.9
click at [745, 316] on form "New Message X Saving draft... Recipients* Planning Portal Users ( Davie Rocha, …" at bounding box center [503, 127] width 750 height 541
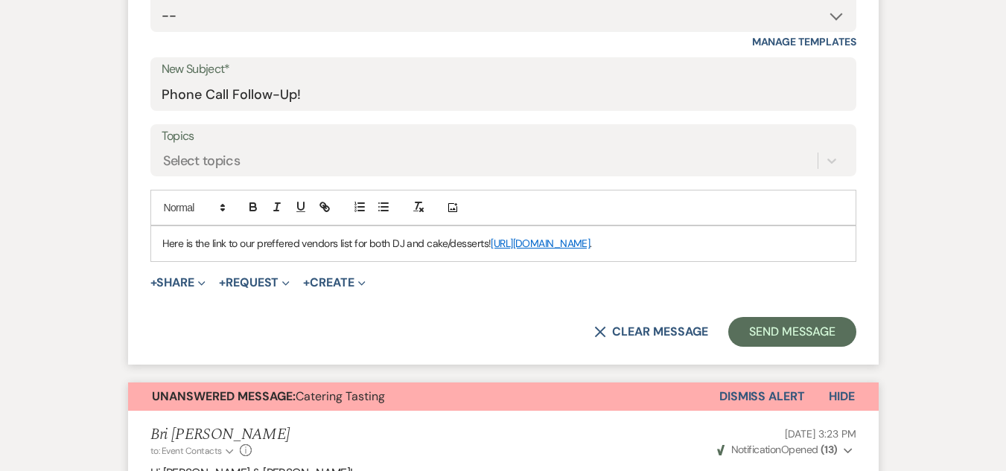
click at [162, 246] on p "Here is the link to our preffered vendors list for both DJ and cake/desserts! h…" at bounding box center [503, 243] width 682 height 16
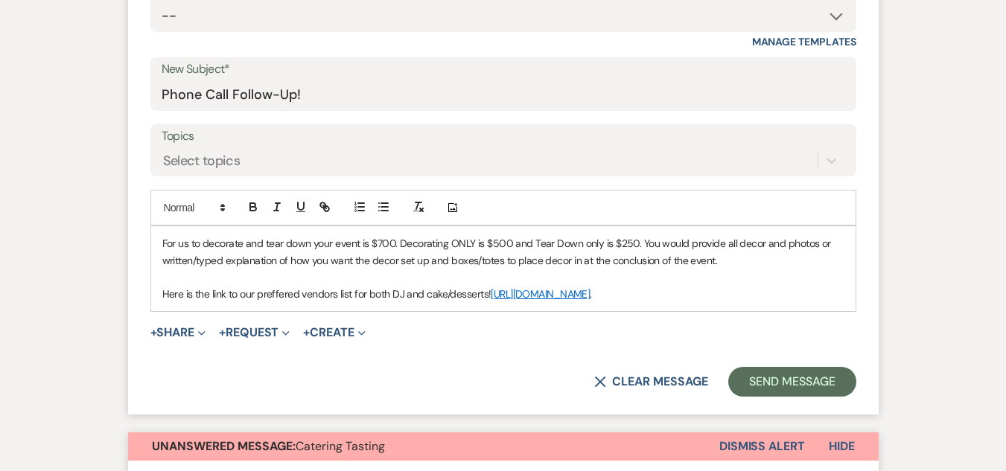
click at [160, 252] on div "For us to decorate and tear down your event is $700. Decorating ONLY is $500 an…" at bounding box center [503, 268] width 704 height 85
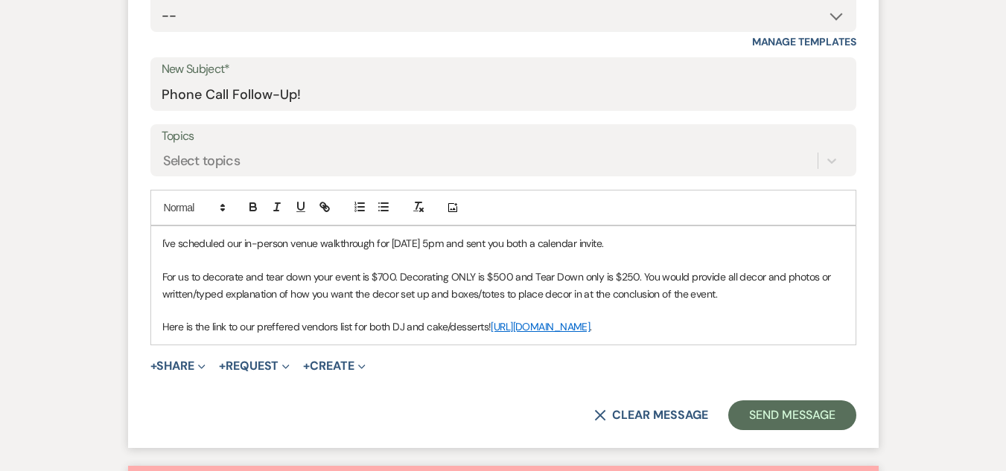
click at [159, 244] on div "I've scheduled our in-person venue walkthrough for October 30th @ 5pm and sent …" at bounding box center [503, 285] width 704 height 118
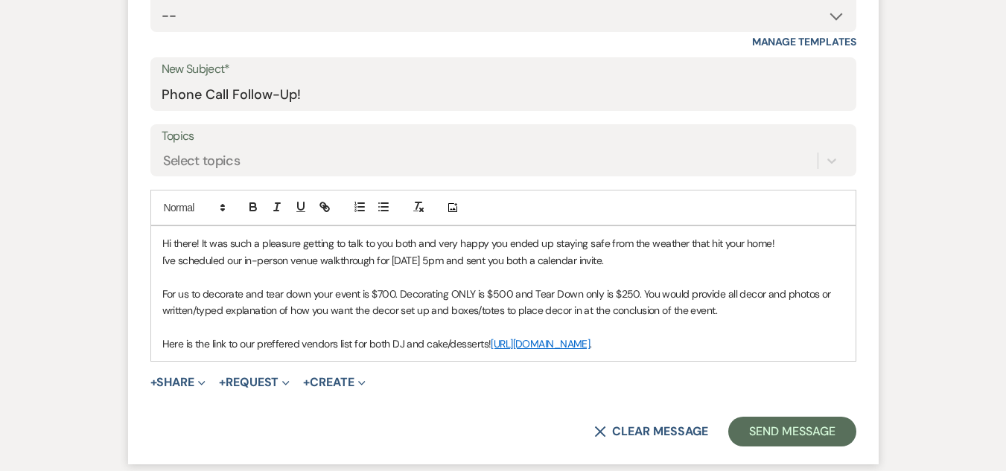
click at [654, 261] on p "I've scheduled our in-person venue walkthrough for October 30th @ 5pm and sent …" at bounding box center [503, 260] width 682 height 16
click at [167, 297] on p "For us to decorate and tear down your event is $700. Decorating ONLY is $500 an…" at bounding box center [503, 302] width 682 height 33
click at [159, 296] on div "Hi there! It was such a pleasure getting to talk to you both and very happy you…" at bounding box center [503, 293] width 704 height 135
click at [772, 325] on p at bounding box center [503, 327] width 682 height 16
click at [771, 320] on p at bounding box center [503, 327] width 682 height 16
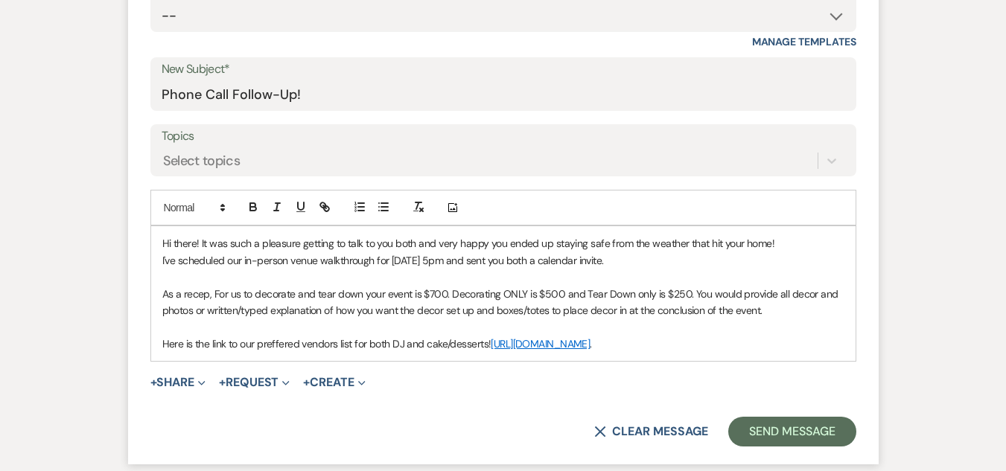
click at [569, 313] on p "As a recep, For us to decorate and tear down your event is $700. Decorating ONL…" at bounding box center [503, 302] width 682 height 33
click at [767, 309] on p "As a recep, For us to decorate and tear down your event is $700. Decorating ONL…" at bounding box center [503, 302] width 682 height 33
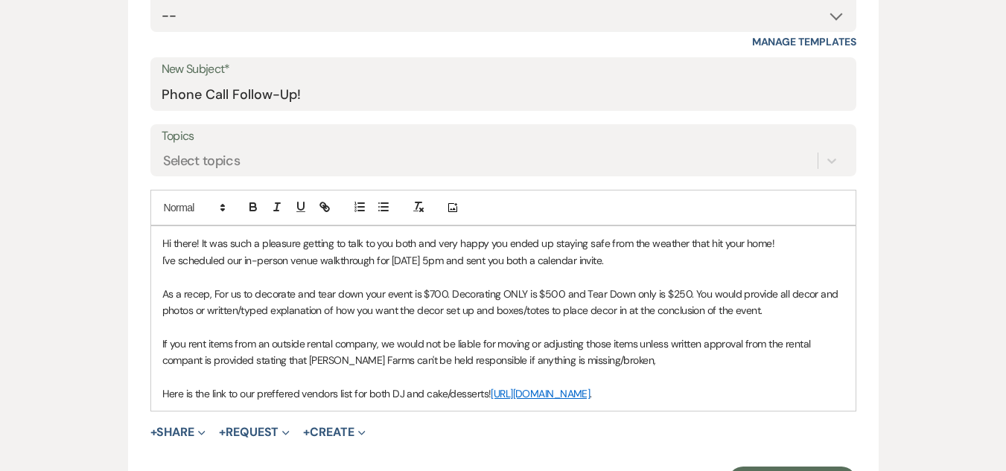
drag, startPoint x: 536, startPoint y: 460, endPoint x: 68, endPoint y: 270, distance: 505.2
click at [636, 359] on p "If you rent items from an outside rental company, we would not be liable for mo…" at bounding box center [503, 352] width 682 height 33
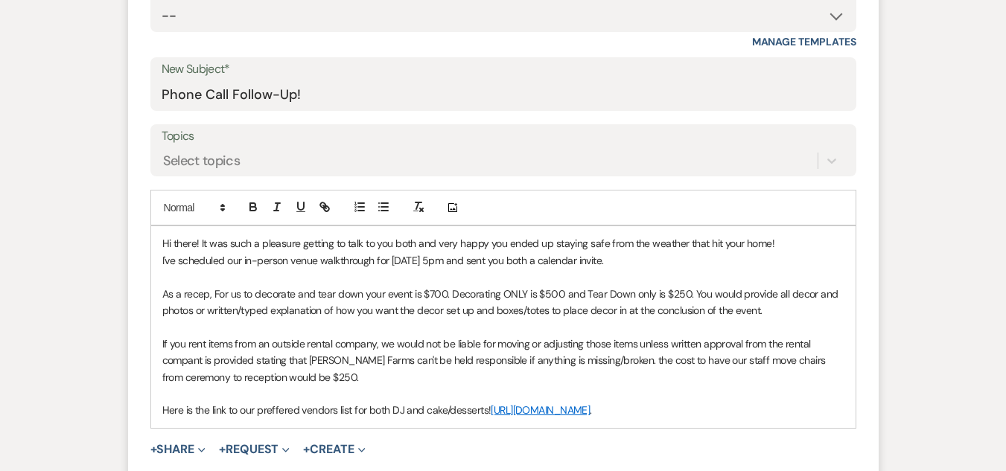
click at [744, 424] on div "Hi there! It was such a pleasure getting to talk to you both and very happy you…" at bounding box center [503, 326] width 704 height 201
click at [744, 424] on p at bounding box center [503, 427] width 682 height 16
click at [407, 448] on p "Please let me know if you have any further questions!!" at bounding box center [503, 443] width 682 height 16
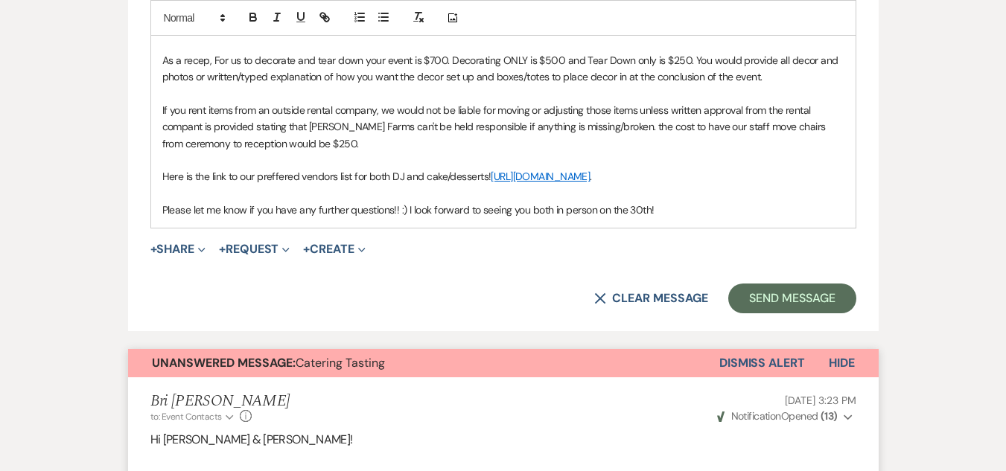
scroll to position [837, 0]
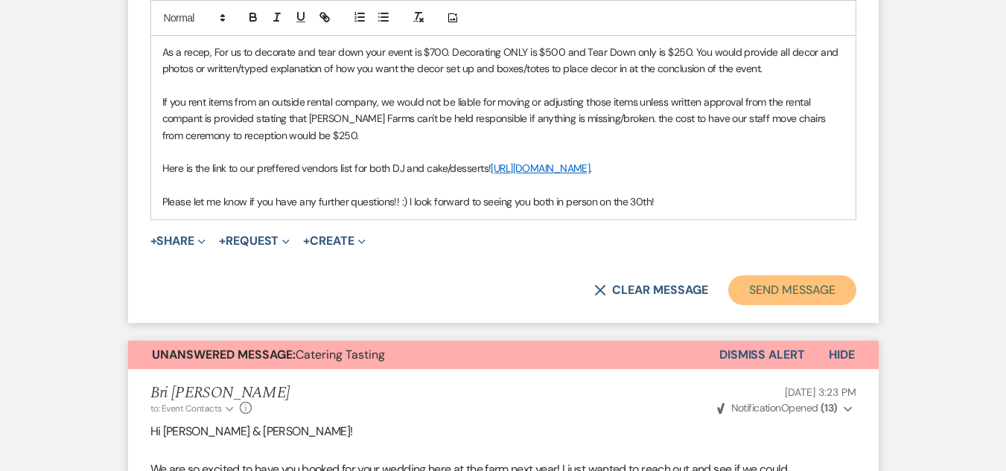
click at [808, 291] on button "Send Message" at bounding box center [791, 290] width 127 height 30
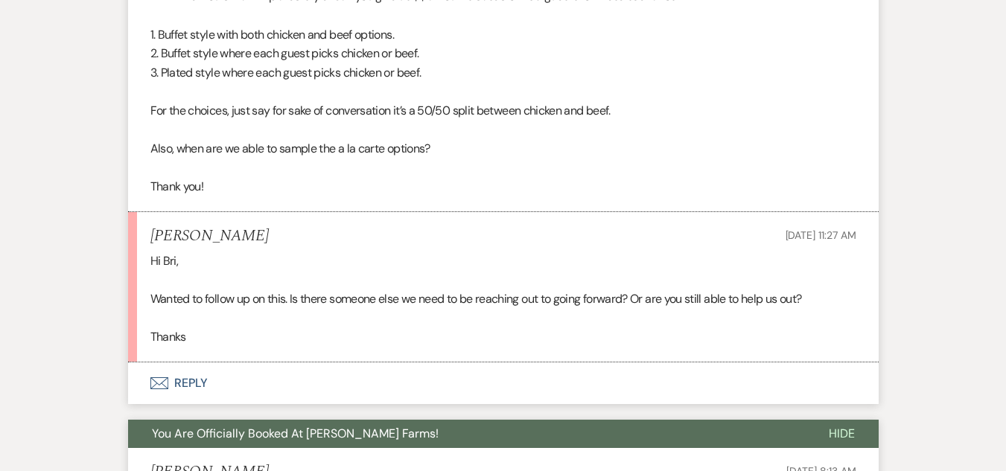
scroll to position [2194, 0]
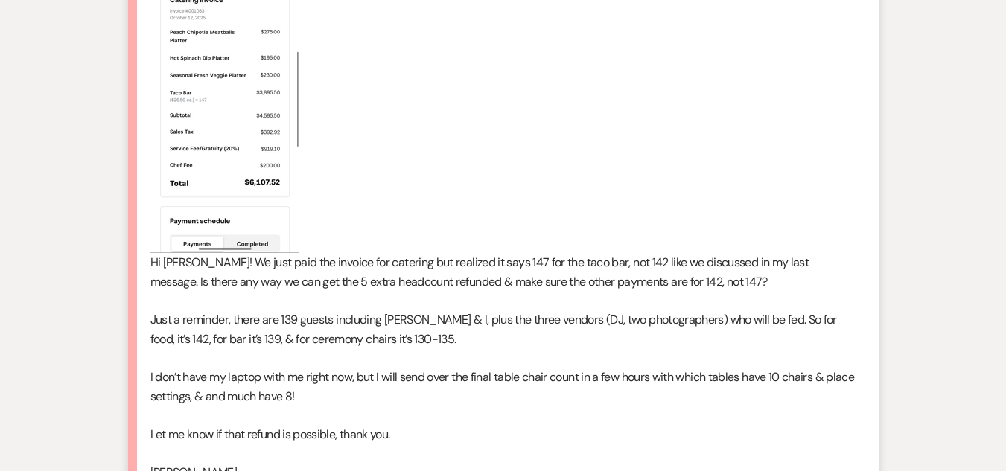
scroll to position [923, 0]
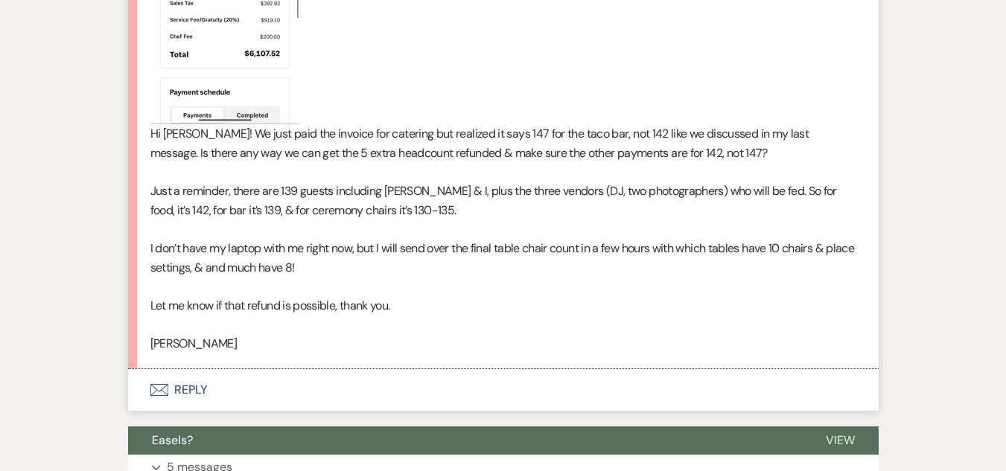
scroll to position [1035, 0]
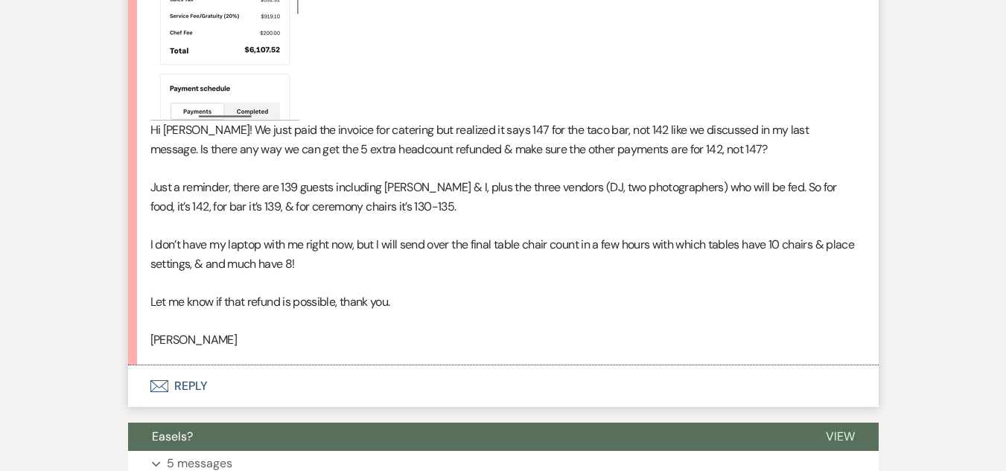
click at [197, 390] on button "Envelope Reply" at bounding box center [503, 386] width 750 height 42
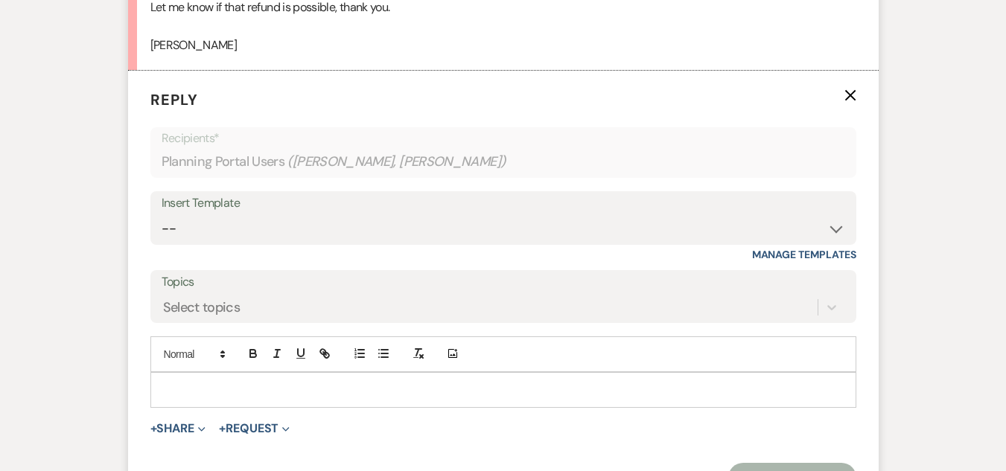
scroll to position [1351, 0]
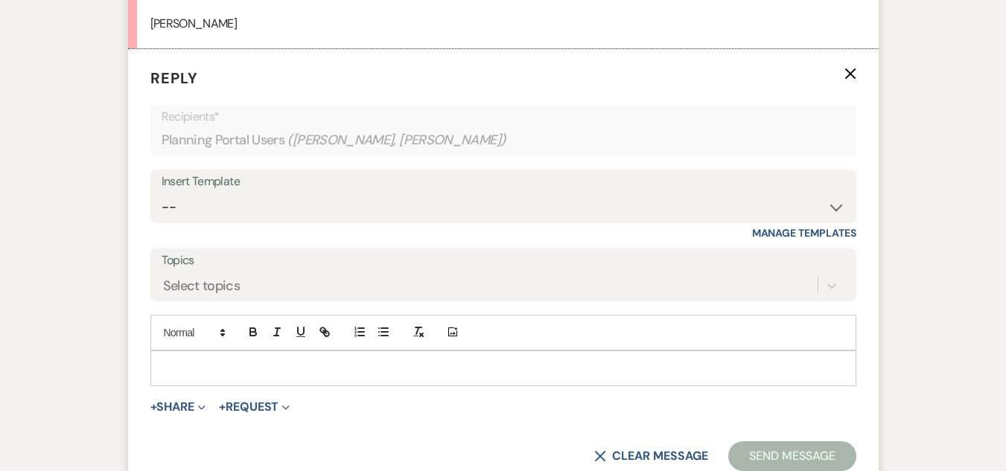
click at [263, 366] on p at bounding box center [503, 368] width 682 height 16
paste div
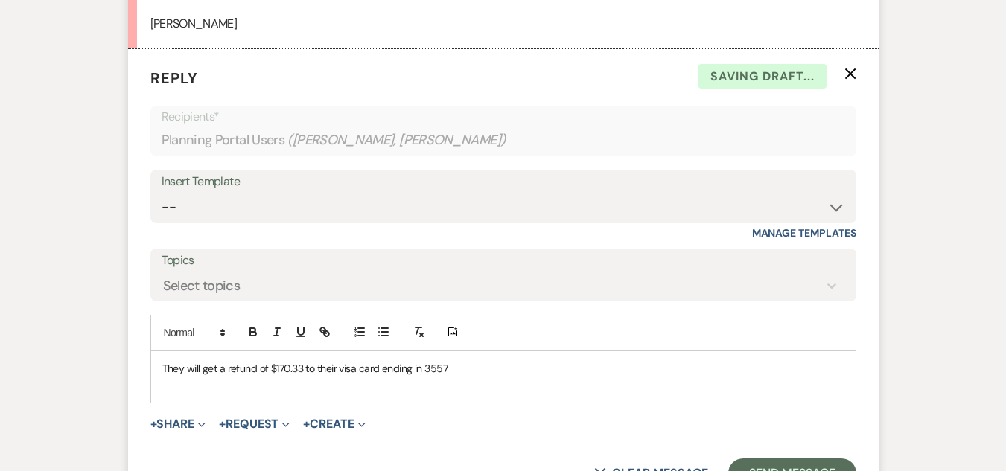
click at [160, 368] on div "They will get a refund of $170.33 to their visa card ending in 3557" at bounding box center [503, 376] width 704 height 51
click at [552, 368] on span "Hi there! We have adjsuted the invoice and you will be getting a refund of $170…" at bounding box center [413, 368] width 502 height 13
click at [672, 368] on p "Hi there! We have adjsuted the invoice and you will be getting a refund of $170…" at bounding box center [503, 368] width 682 height 16
click at [266, 377] on p at bounding box center [503, 385] width 682 height 16
click at [265, 371] on span "Hi there! We have adjsuted the invoice and you will be getting a refund of $170…" at bounding box center [415, 368] width 507 height 13
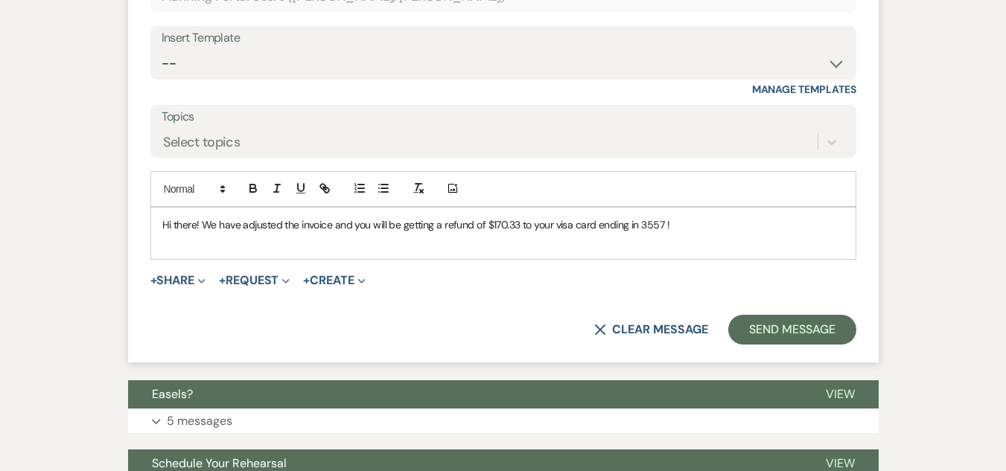
scroll to position [1563, 0]
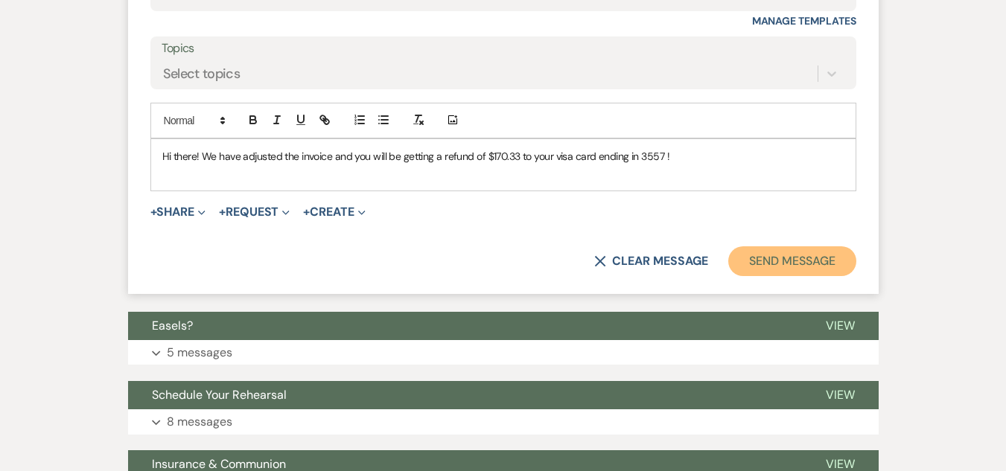
click at [798, 263] on button "Send Message" at bounding box center [791, 261] width 127 height 30
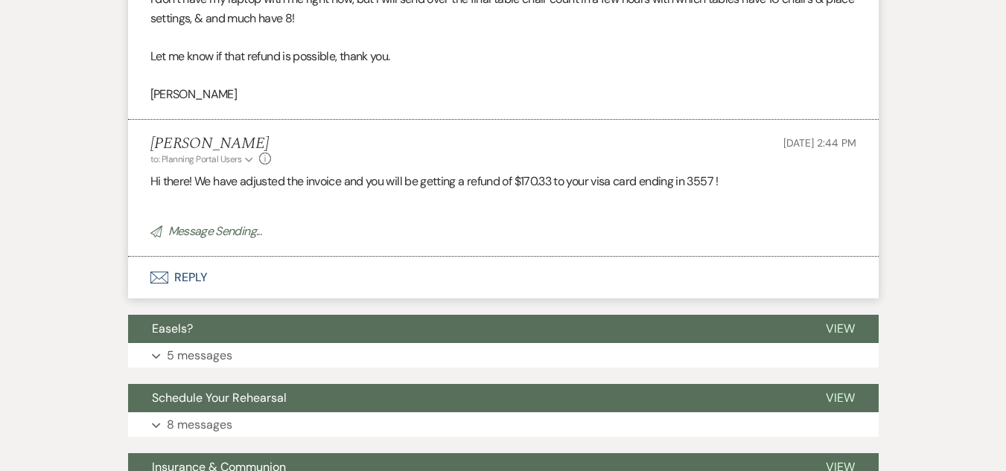
scroll to position [1309, 0]
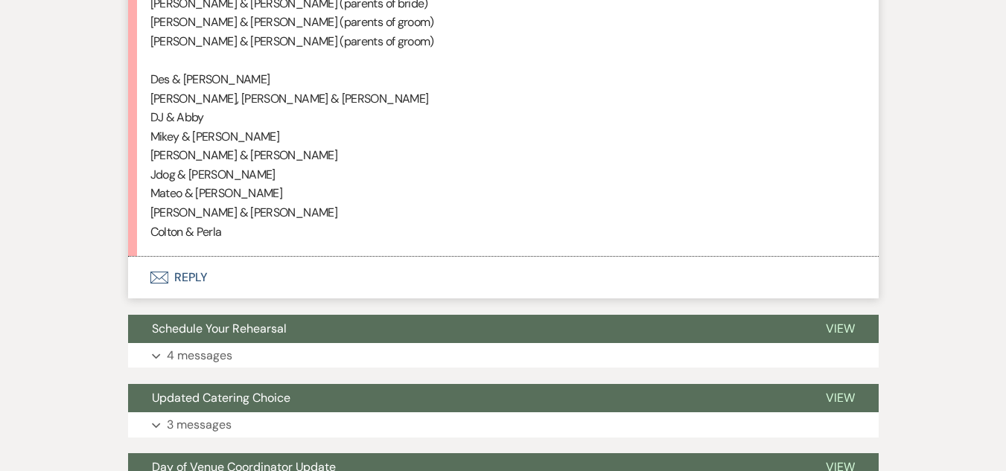
scroll to position [3512, 0]
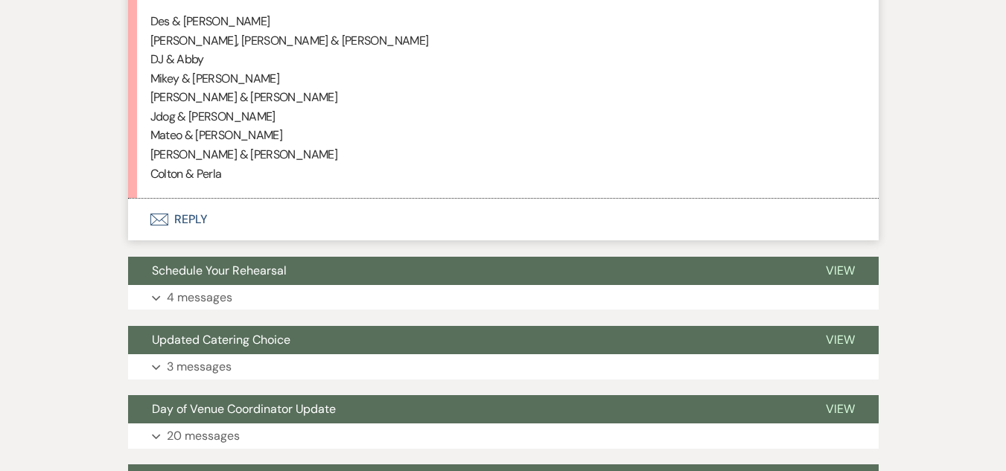
click at [197, 206] on button "Envelope Reply" at bounding box center [503, 220] width 750 height 42
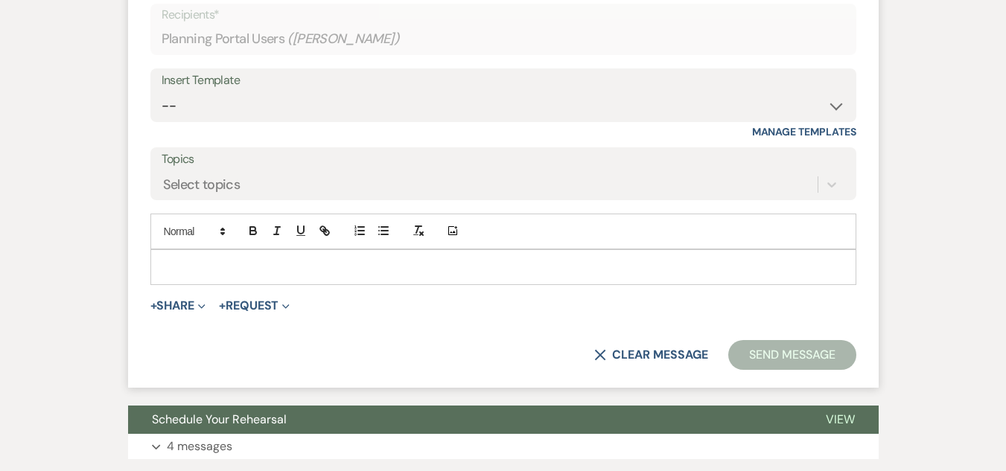
scroll to position [3924, 0]
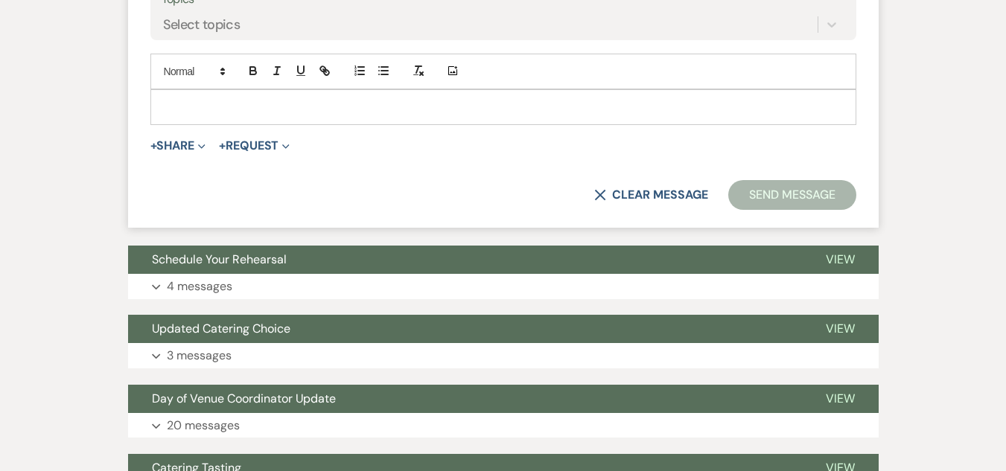
click at [188, 106] on p at bounding box center [503, 107] width 682 height 16
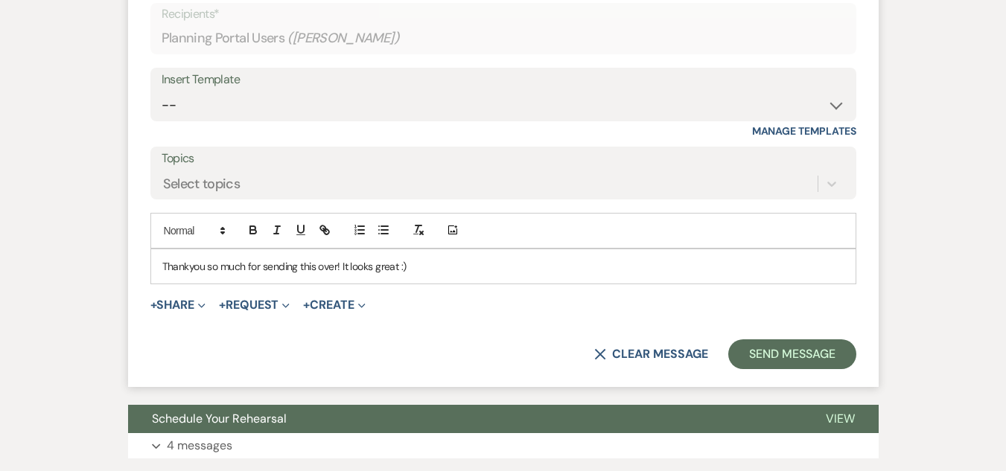
scroll to position [3788, 0]
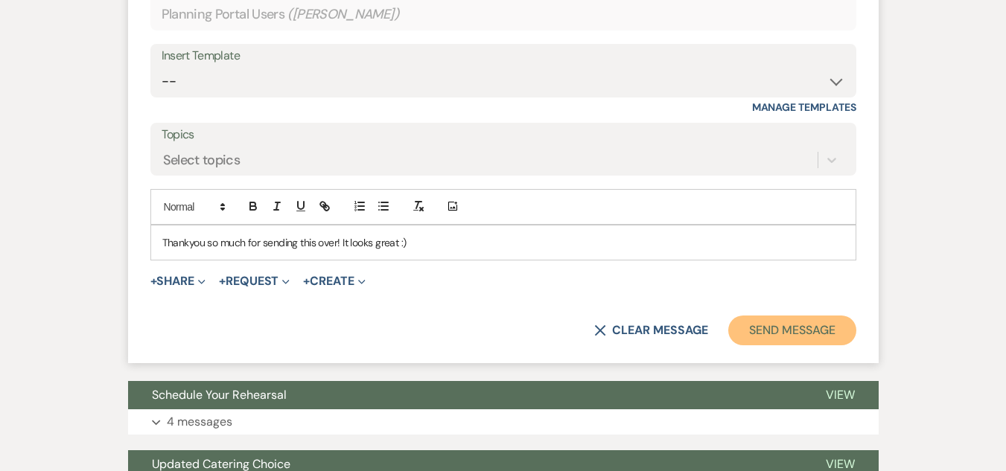
click at [785, 339] on button "Send Message" at bounding box center [791, 331] width 127 height 30
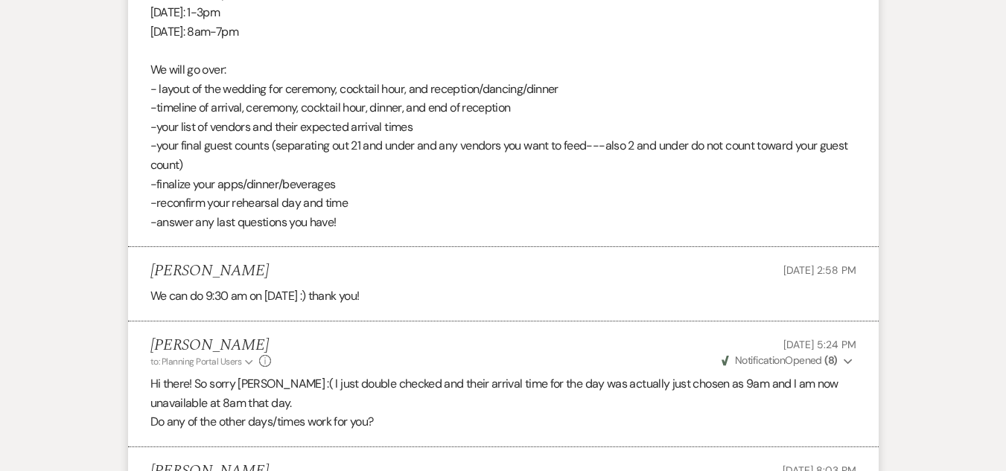
scroll to position [0, 0]
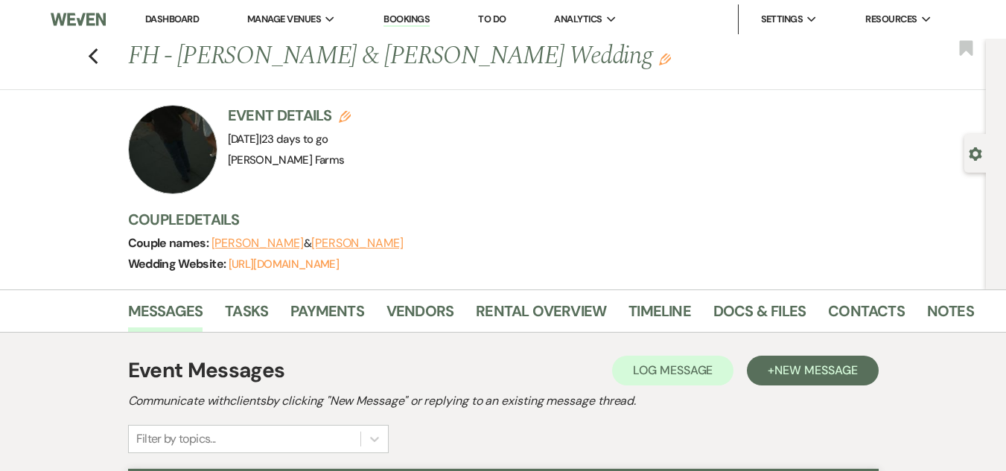
click at [161, 13] on link "Dashboard" at bounding box center [172, 19] width 54 height 13
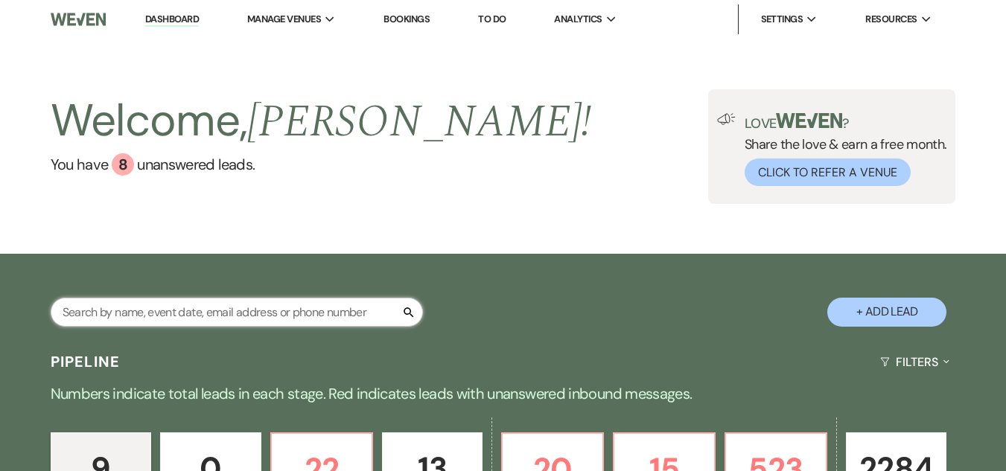
click at [209, 316] on input "text" at bounding box center [237, 312] width 372 height 29
type input "rocha"
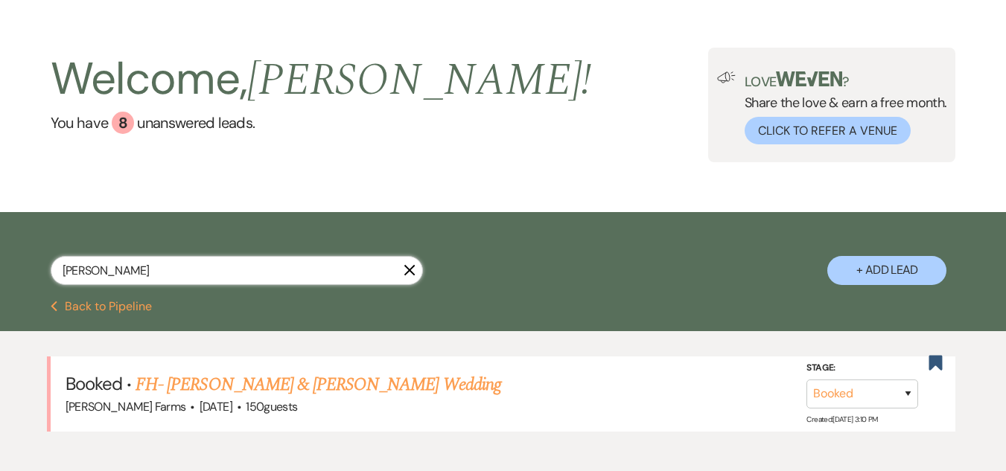
scroll to position [94, 0]
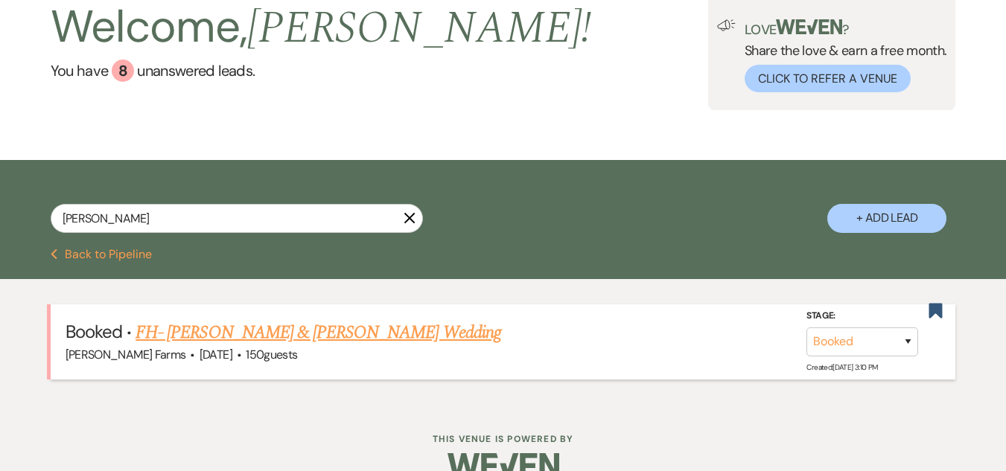
click at [346, 336] on link "FH- Davie Rocha & Bethany Gotcher's Wedding" at bounding box center [317, 332] width 365 height 27
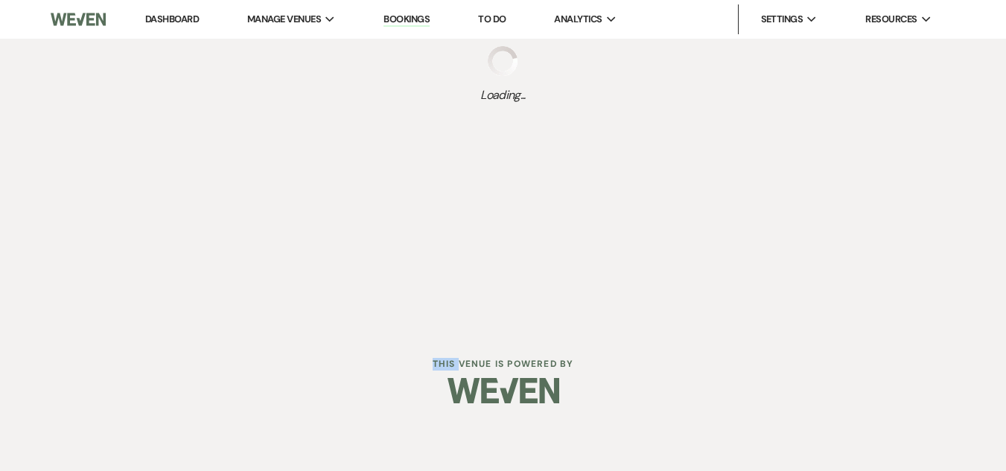
click at [346, 336] on div "Dashboard Manage Venues Expand Schnepf Farms Bookings To Do Analytics Expand Sc…" at bounding box center [503, 213] width 1006 height 426
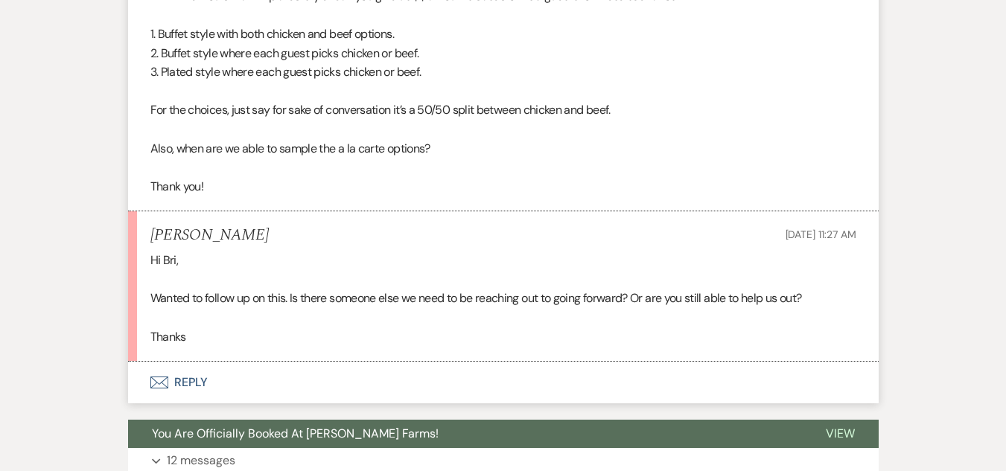
scroll to position [1855, 0]
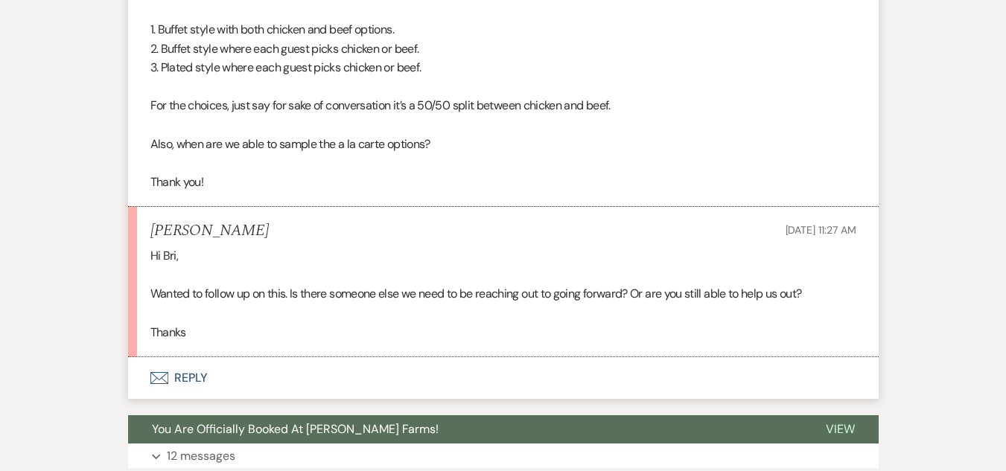
click at [175, 375] on button "Envelope Reply" at bounding box center [503, 378] width 750 height 42
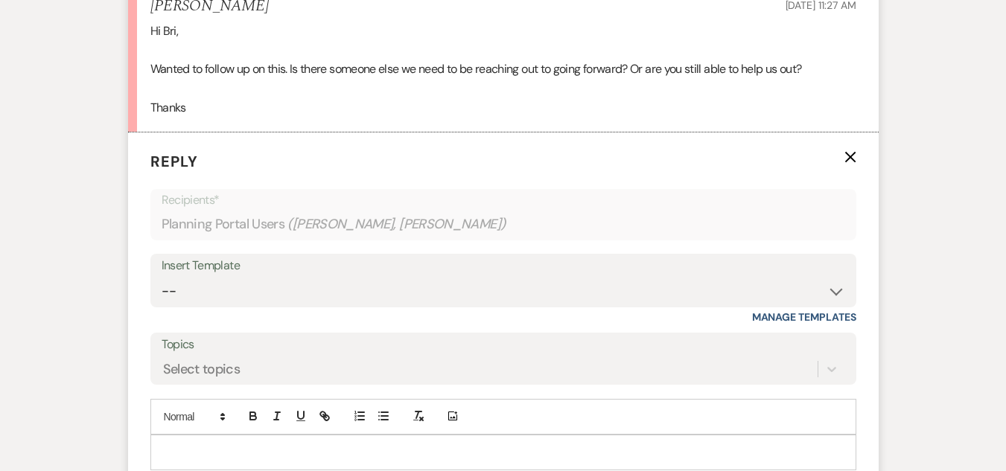
scroll to position [2120, 0]
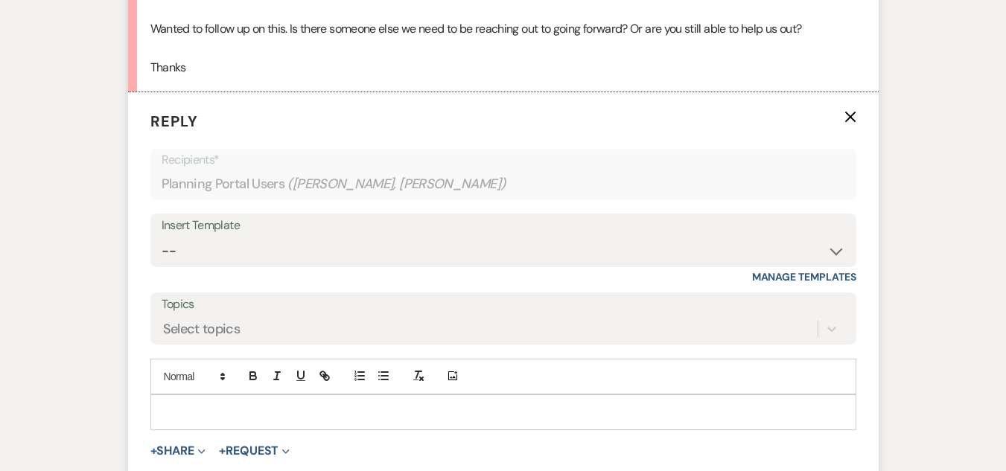
click at [476, 424] on div at bounding box center [503, 412] width 704 height 34
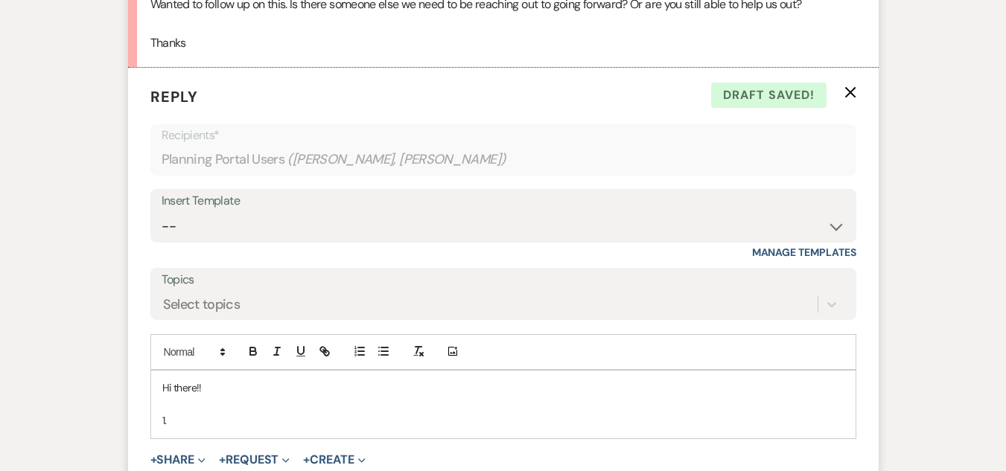
scroll to position [2150, 0]
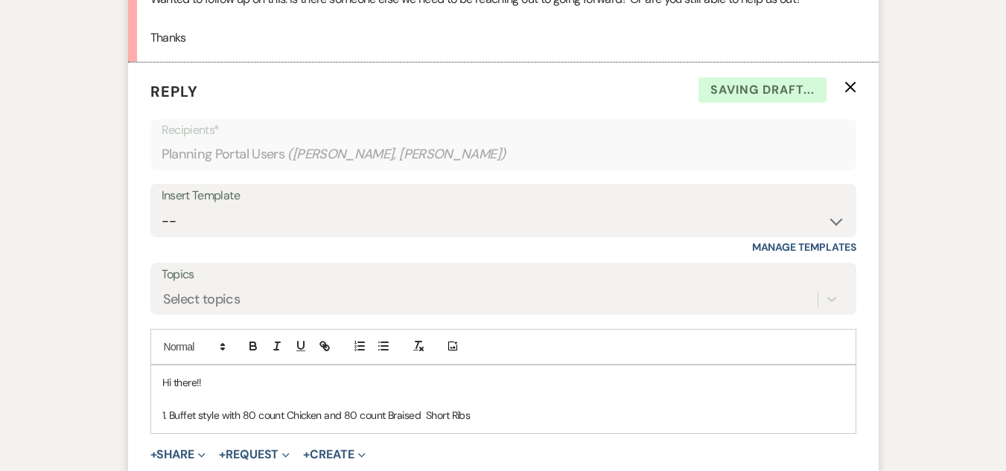
click at [287, 412] on p "1. Buffet style with 80 count Chicken and 80 count Braised Short Ribs" at bounding box center [503, 415] width 682 height 16
click at [555, 418] on p "1. Buffet style with 80 count Spinach Ricotta Chicken and 80 count Braised Shor…" at bounding box center [503, 415] width 682 height 16
click at [218, 416] on p "1. Buffet style with 80 count Spinach Ricotta Chicken and 80 count Braised Shor…" at bounding box center [503, 415] width 682 height 16
click at [730, 421] on p "1. Buffet style (split entree-guests get one or the other) with 80 count Spinac…" at bounding box center [503, 415] width 682 height 16
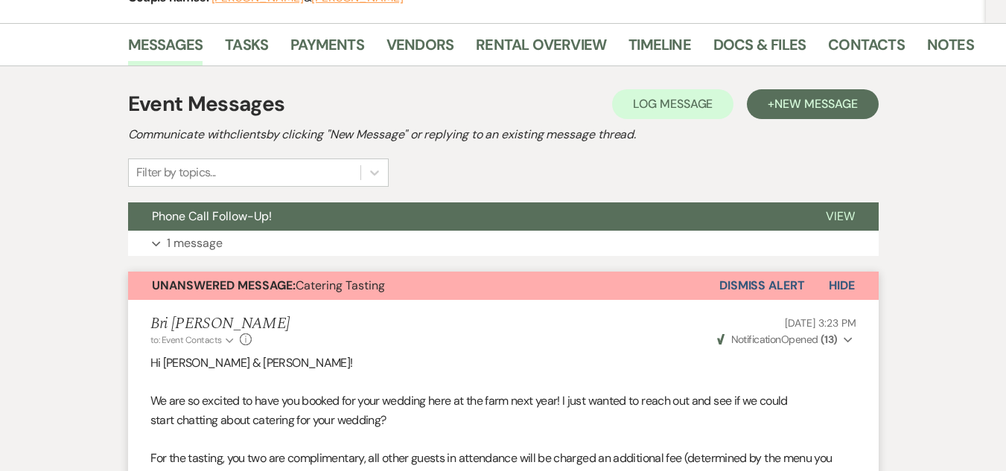
scroll to position [0, 0]
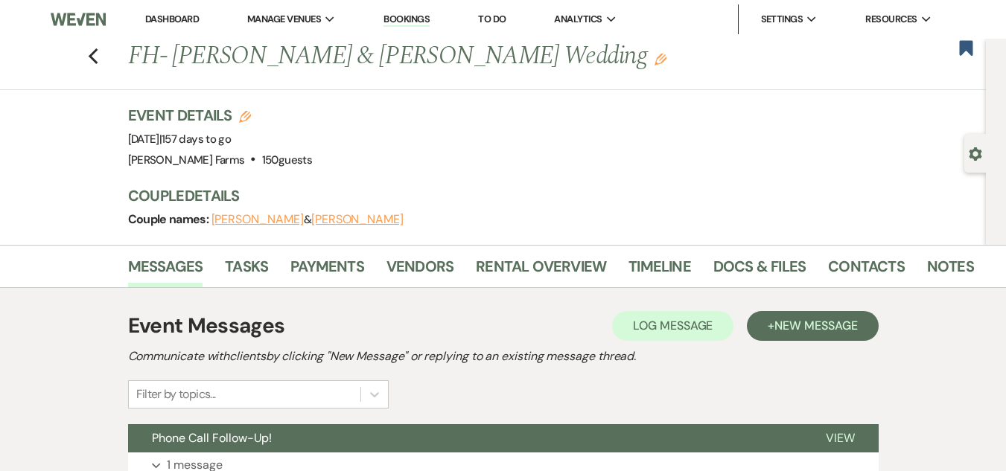
click at [180, 11] on li "Dashboard" at bounding box center [172, 19] width 68 height 30
click at [177, 16] on link "Dashboard" at bounding box center [172, 19] width 54 height 13
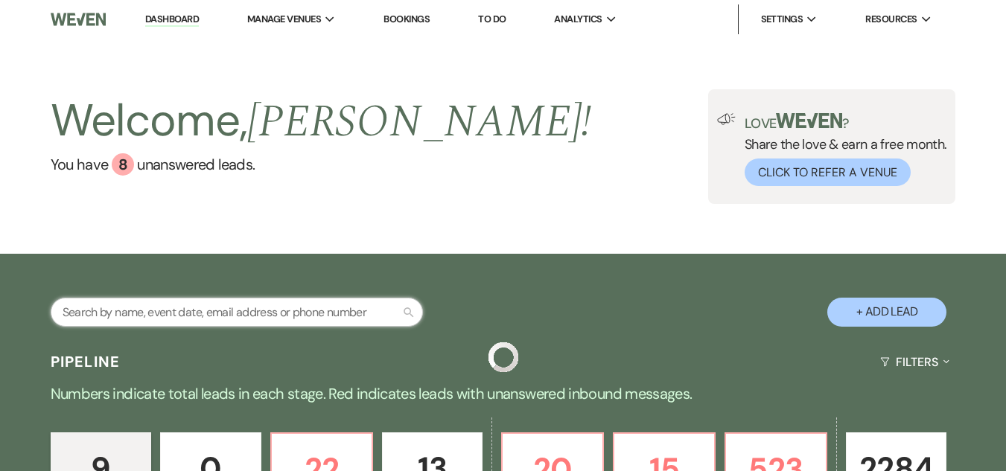
click at [197, 316] on input "text" at bounding box center [237, 312] width 372 height 29
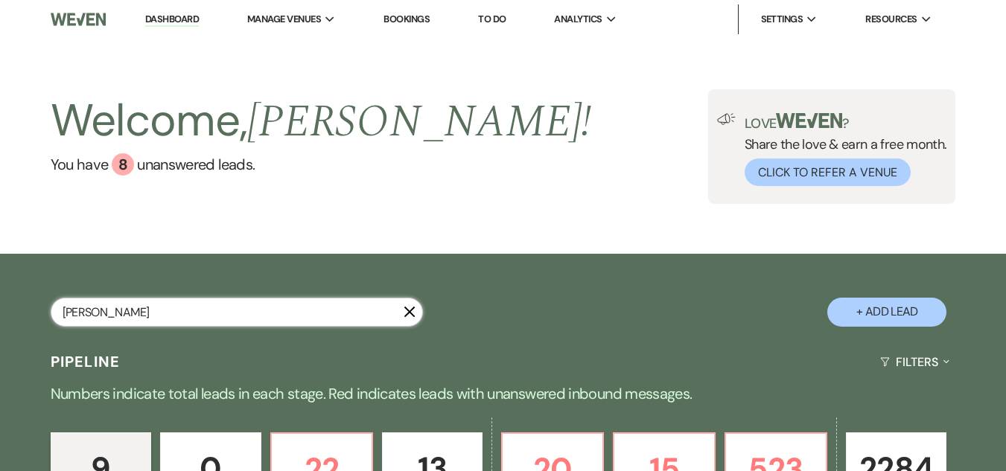
type input "mendoza"
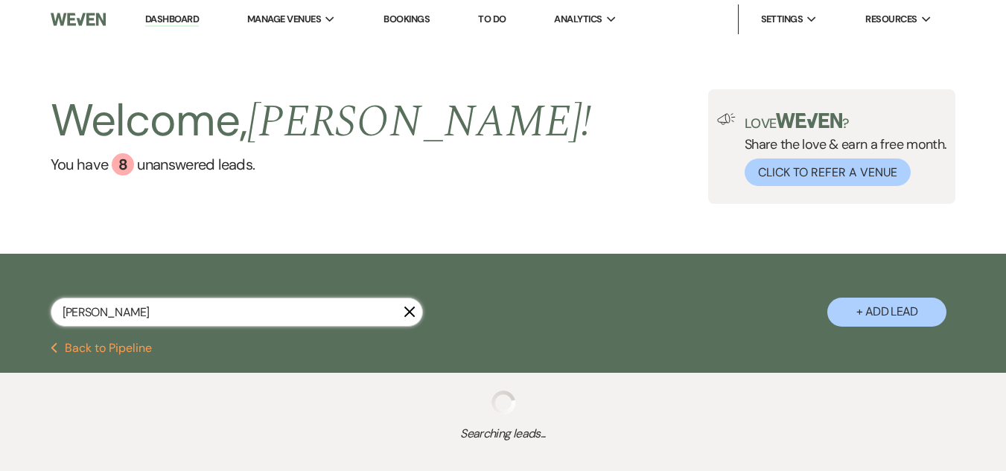
select select "8"
select select "5"
select select "8"
select select "1"
select select "8"
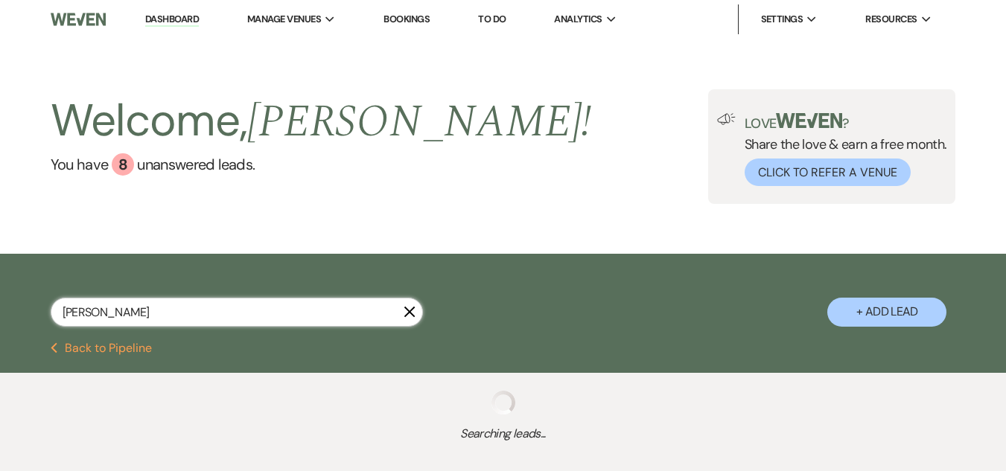
select select "8"
select select "11"
select select "8"
select select "1"
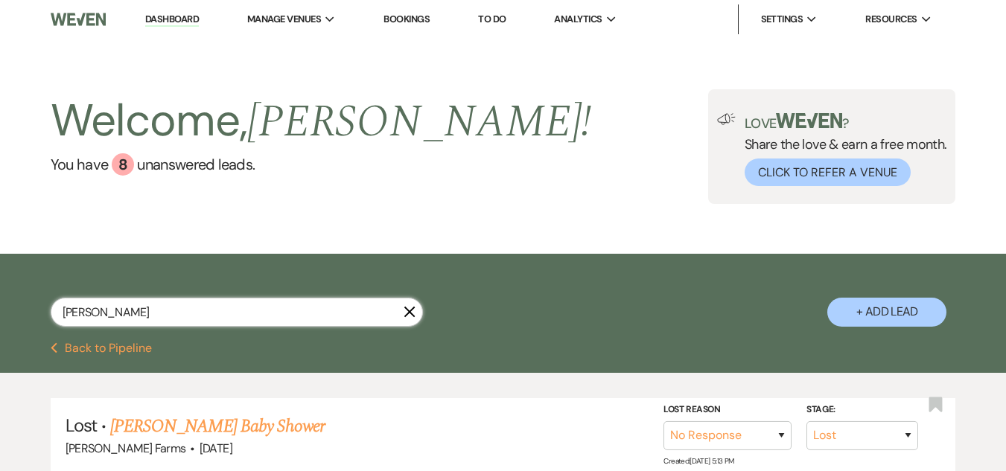
scroll to position [412, 0]
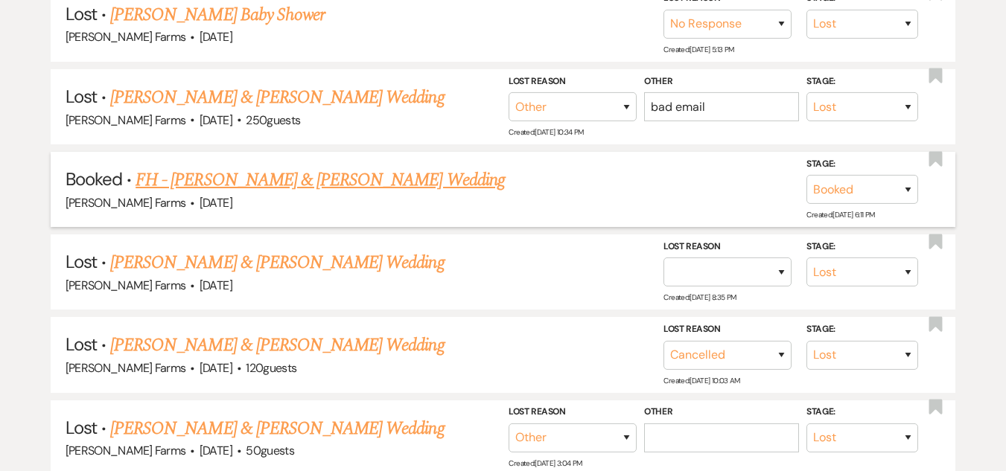
click at [311, 180] on link "FH - Jordan Schaffer & Celeste Mendoza's Wedding" at bounding box center [319, 180] width 369 height 27
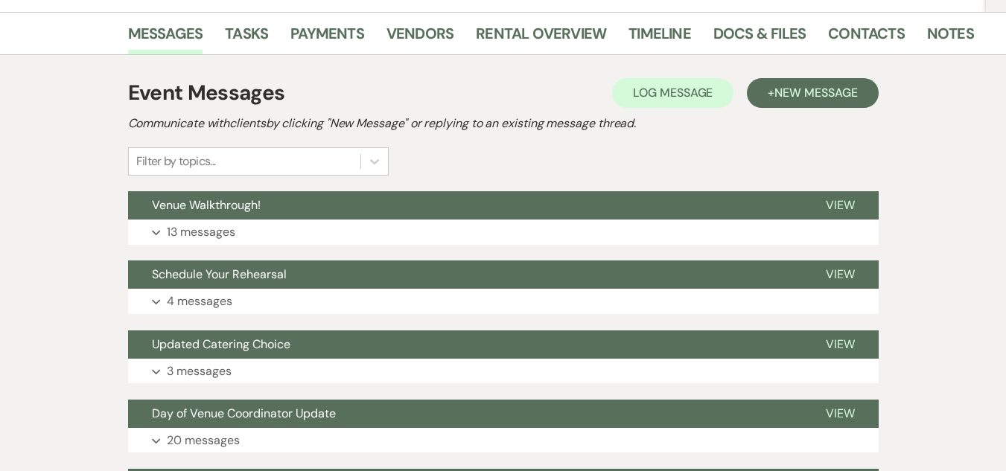
scroll to position [299, 0]
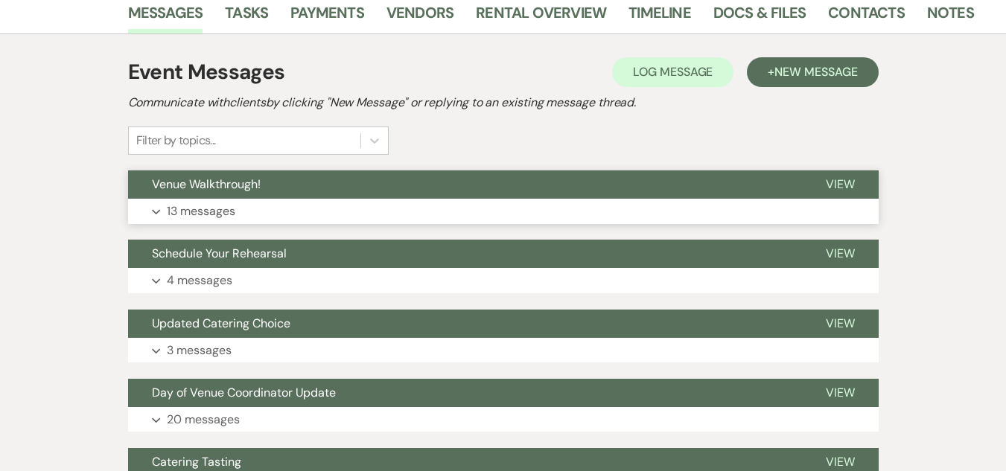
click at [425, 205] on button "Expand 13 messages" at bounding box center [503, 211] width 750 height 25
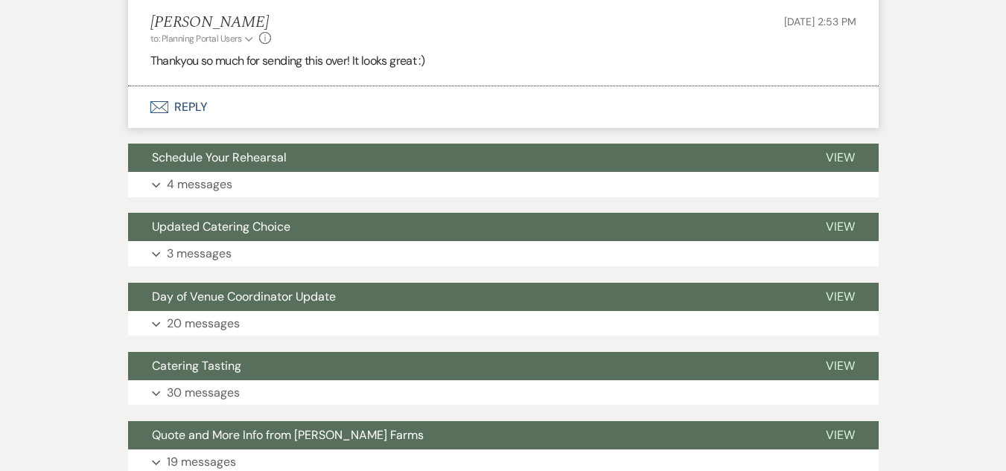
scroll to position [3645, 0]
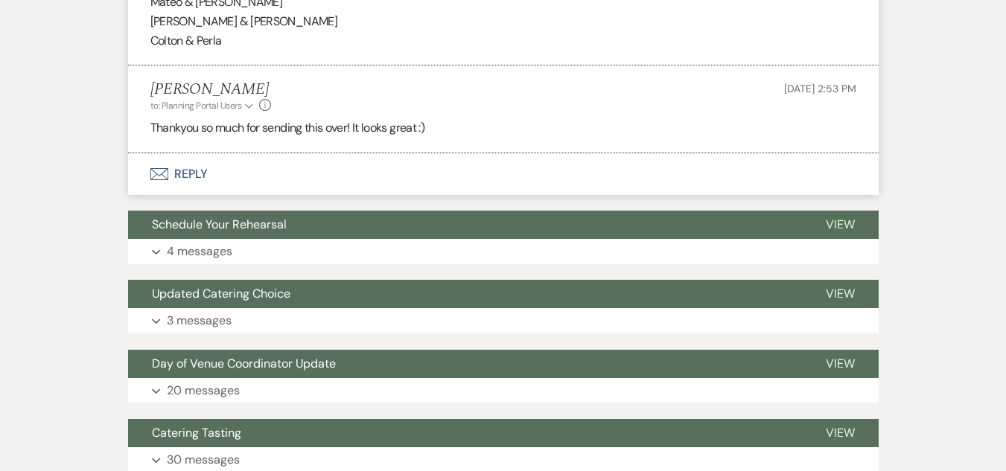
click at [176, 178] on button "Envelope Reply" at bounding box center [503, 174] width 750 height 42
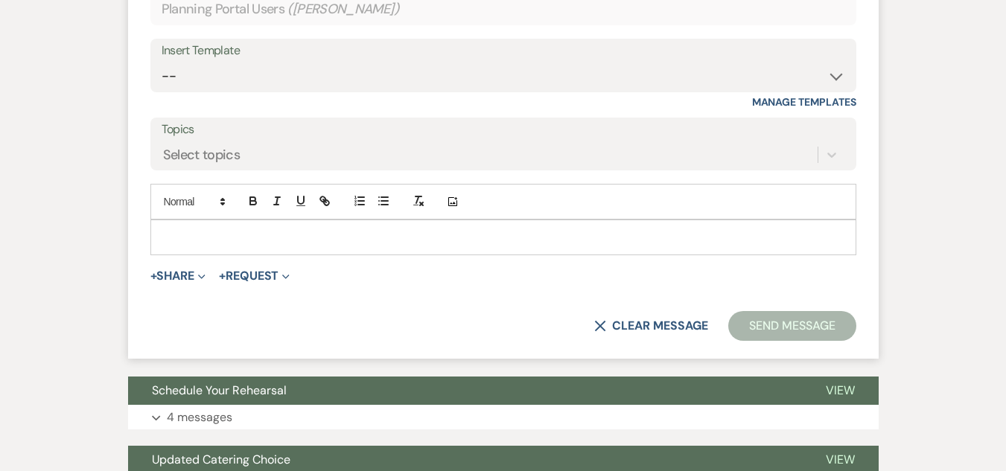
scroll to position [3904, 0]
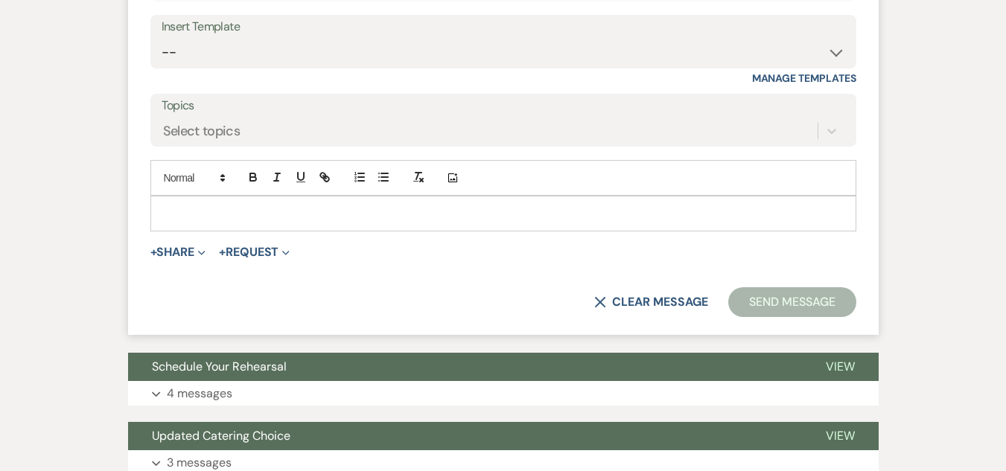
click at [289, 204] on div at bounding box center [503, 214] width 704 height 34
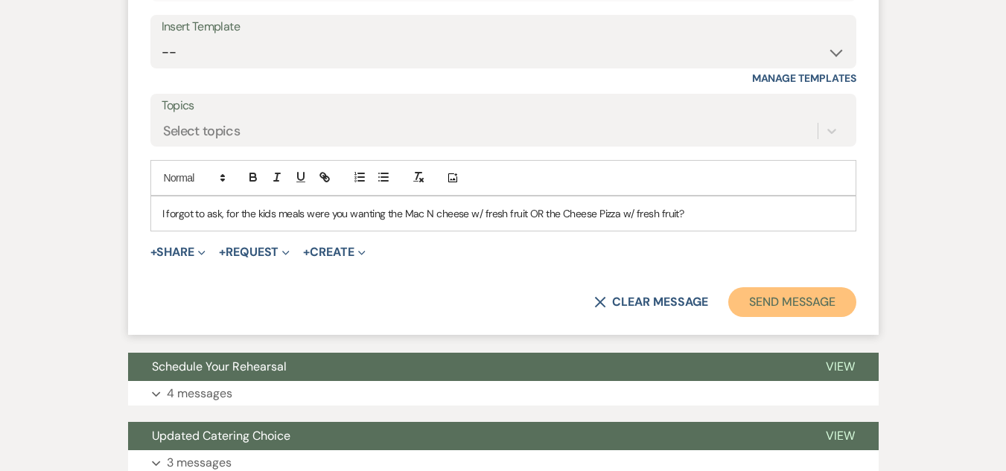
click at [757, 306] on button "Send Message" at bounding box center [791, 302] width 127 height 30
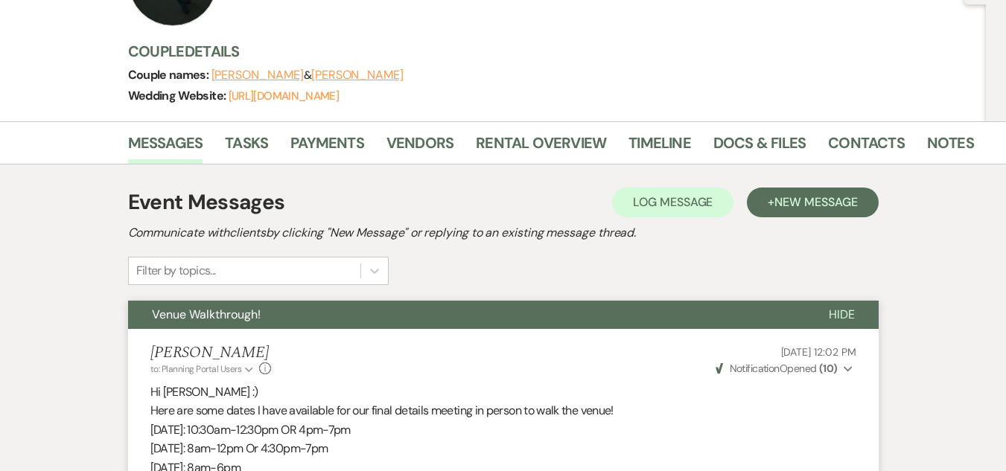
scroll to position [0, 0]
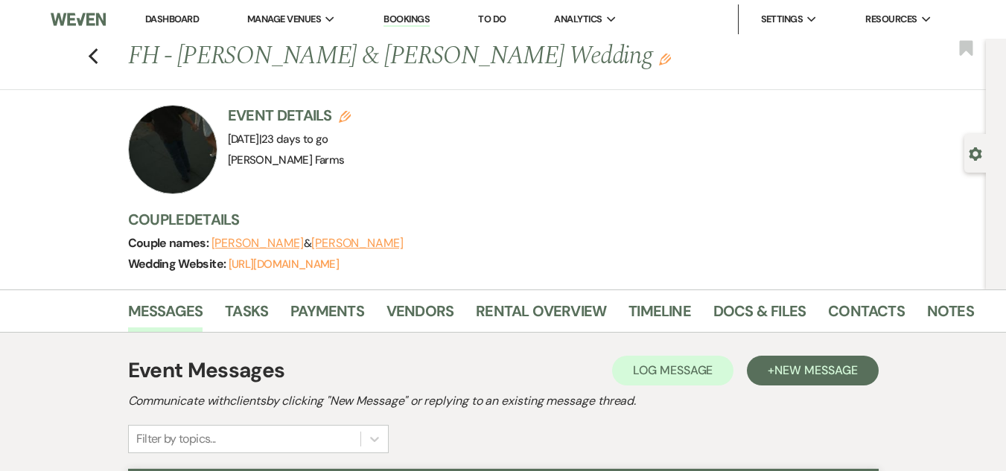
click at [183, 17] on link "Dashboard" at bounding box center [172, 19] width 54 height 13
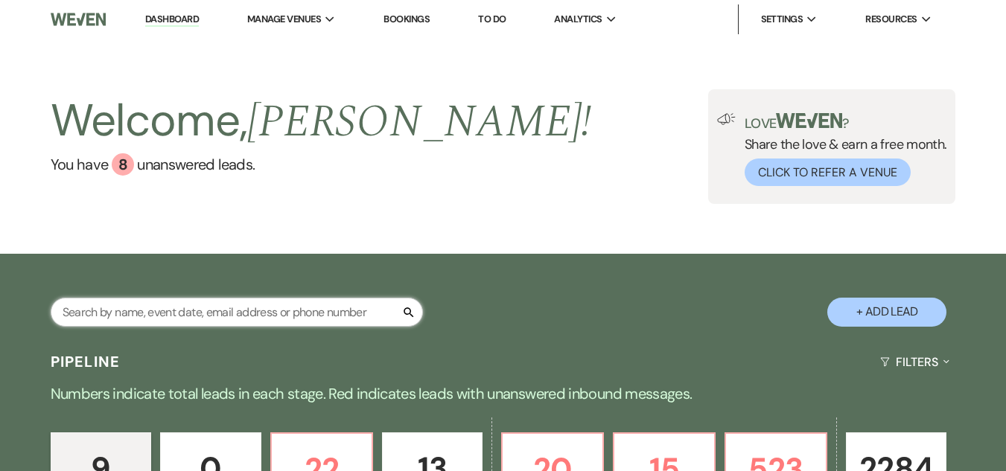
click at [250, 324] on input "text" at bounding box center [237, 312] width 372 height 29
type input "rocha"
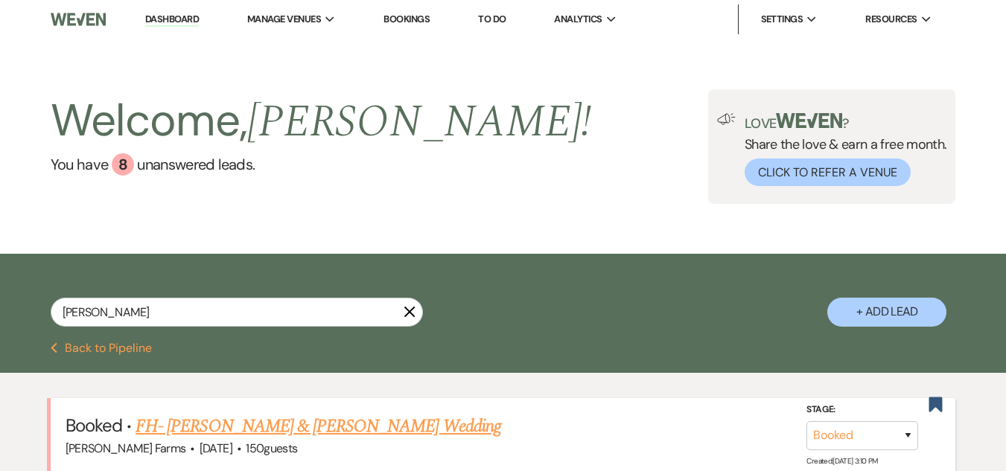
click at [255, 424] on link "FH- Davie Rocha & Bethany Gotcher's Wedding" at bounding box center [317, 426] width 365 height 27
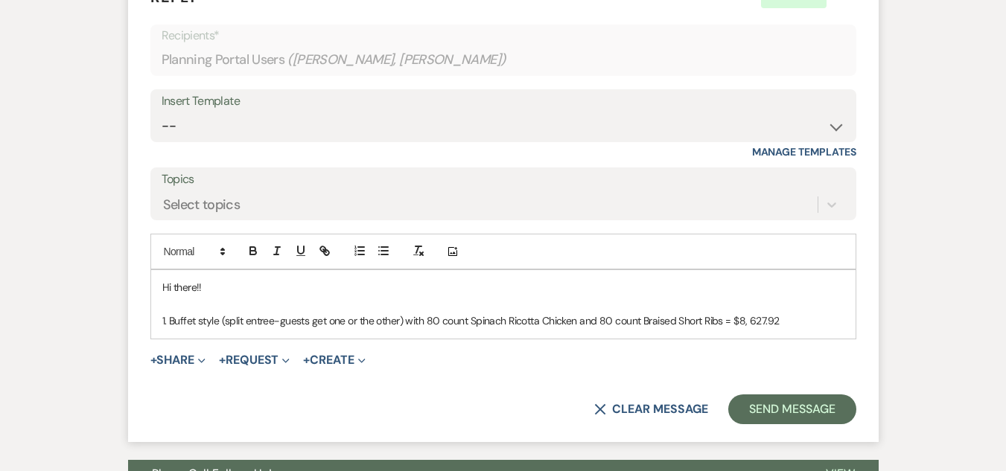
scroll to position [2186, 0]
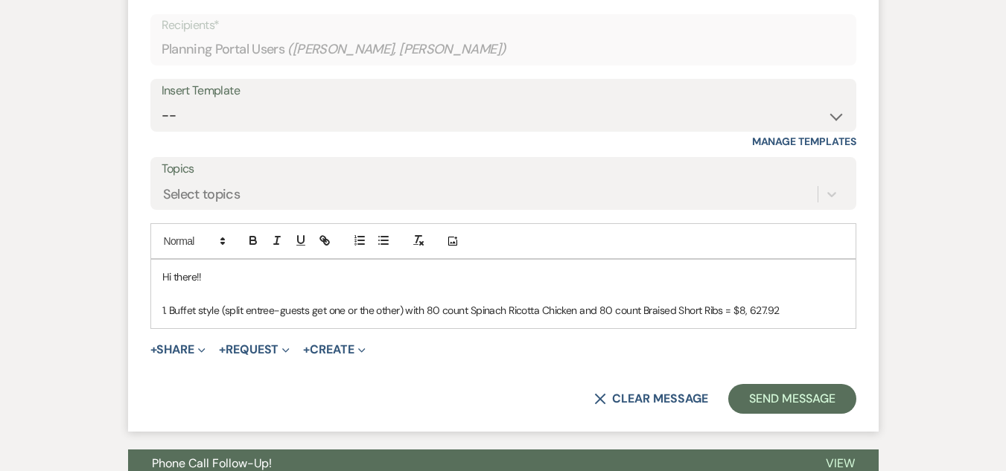
click at [790, 319] on p "1. Buffet style (split entree-guests get one or the other) with 80 count Spinac…" at bounding box center [503, 310] width 682 height 16
click at [217, 309] on p "1. Buffet style (split entree-guests get one or the other) with 80 count Spinac…" at bounding box center [503, 310] width 682 height 16
click at [781, 313] on p "1. Buffet style (split entree-guests get one or the other) with 80 count Spinac…" at bounding box center [503, 310] width 682 height 16
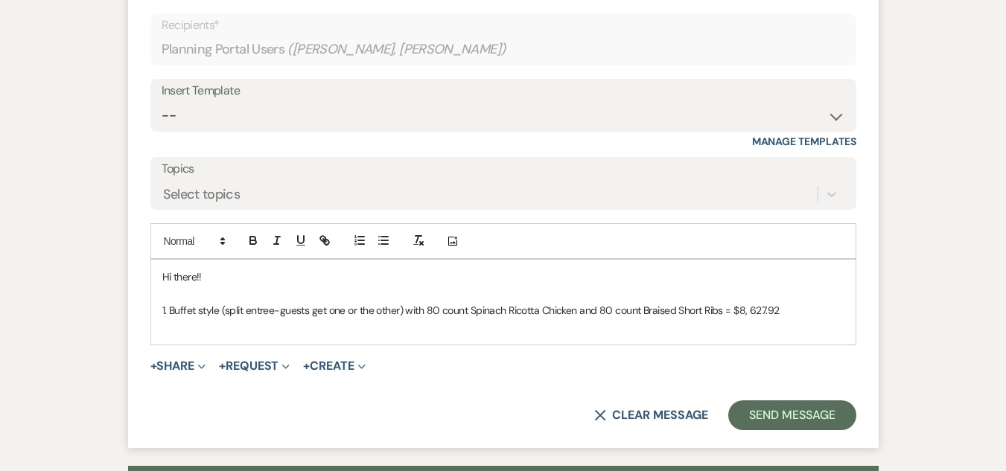
click at [166, 309] on p "1. Buffet style (split entree-guests get one or the other) with 80 count Spinac…" at bounding box center [503, 310] width 682 height 16
click at [159, 302] on div "Hi there!! 2. Buffet style (split entree-guests get one or the other) with 80 c…" at bounding box center [503, 302] width 704 height 85
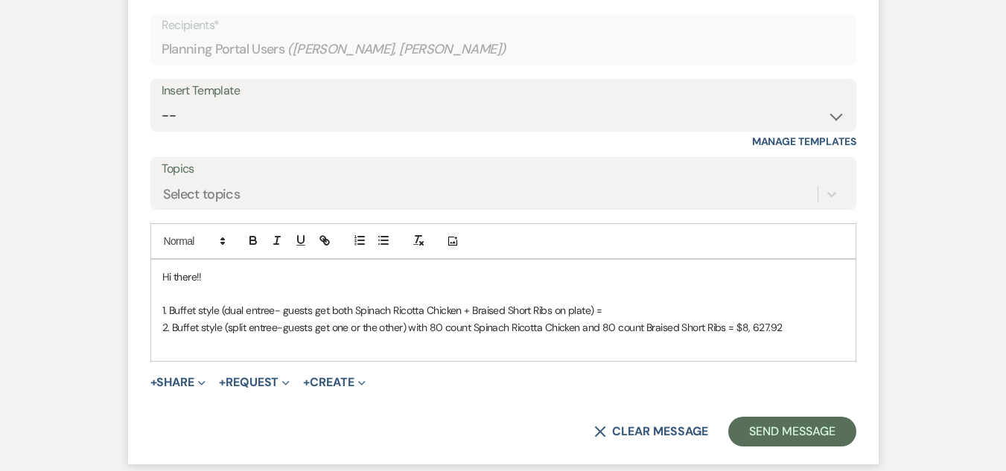
click at [786, 331] on p "2. Buffet style (split entree-guests get one or the other) with 80 count Spinac…" at bounding box center [503, 327] width 682 height 16
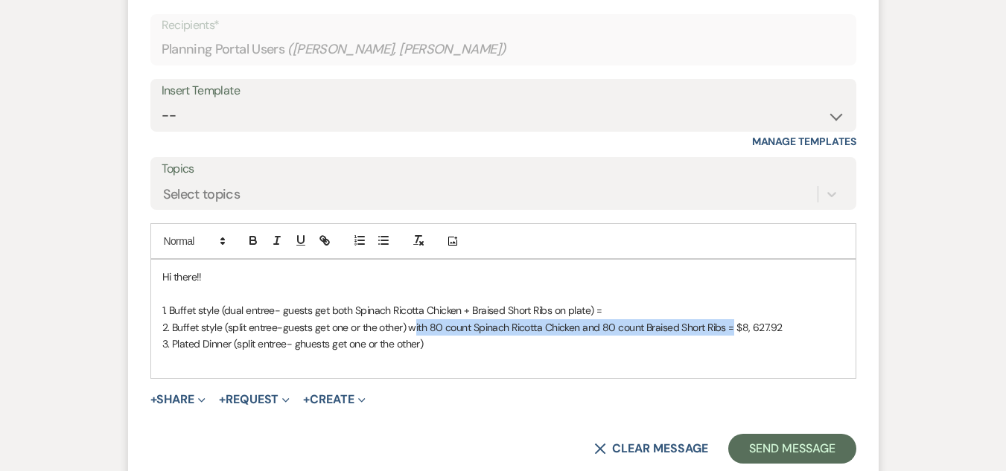
drag, startPoint x: 735, startPoint y: 328, endPoint x: 412, endPoint y: 322, distance: 322.4
click at [412, 322] on p "2. Buffet style (split entree-guests get one or the other) with 80 count Spinac…" at bounding box center [503, 327] width 682 height 16
copy p "ith 80 count Spinach Ricotta Chicken and 80 count Braised Short Ribs ="
click at [430, 345] on p "3. Plated Dinner (split entree- ghuests get one or the other)" at bounding box center [503, 344] width 682 height 16
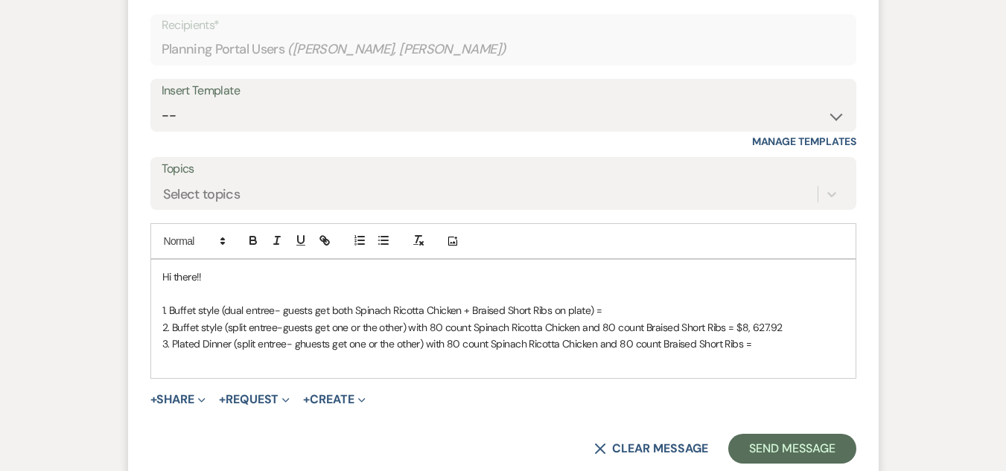
click at [307, 345] on p "3. Plated Dinner (split entree- ghuests get one or the other) with 80 count Spi…" at bounding box center [503, 344] width 682 height 16
click at [756, 345] on p "3. Plated Dinner (split entree- guests get one or the other) with 80 count Spin…" at bounding box center [503, 344] width 682 height 16
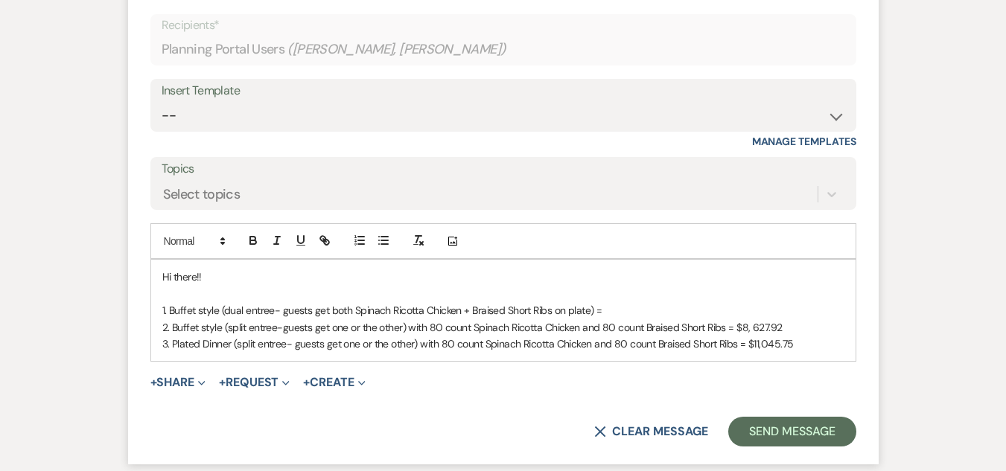
click at [785, 325] on p "2. Buffet style (split entree-guests get one or the other) with 80 count Spinac…" at bounding box center [503, 327] width 682 height 16
click at [612, 310] on p "1. Buffet style (dual entree- guests get both Spinach Ricotta Chicken + Braised…" at bounding box center [503, 310] width 682 height 16
click at [803, 348] on p "3. Plated Dinner (split entree- guests get one or the other) with 80 count Spin…" at bounding box center [503, 344] width 682 height 16
click at [233, 275] on p "Hi there!!" at bounding box center [503, 277] width 682 height 16
